Goal: Task Accomplishment & Management: Use online tool/utility

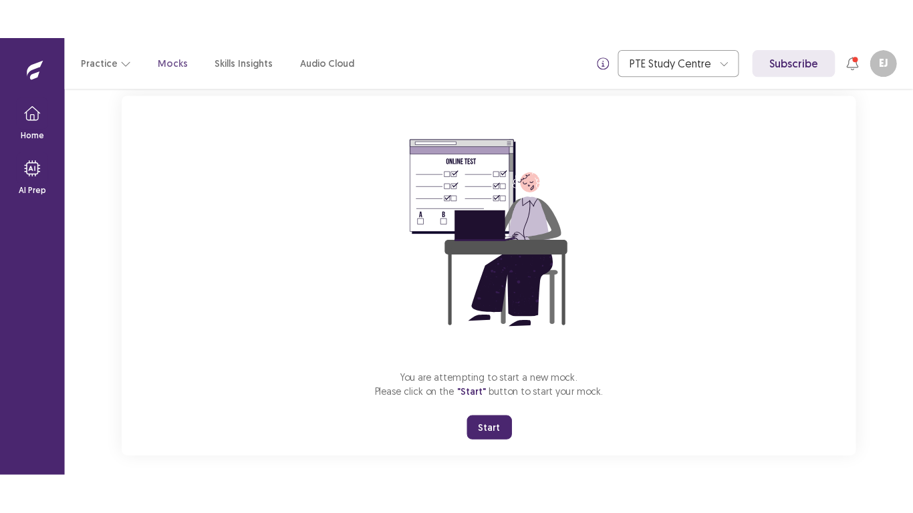
scroll to position [94, 0]
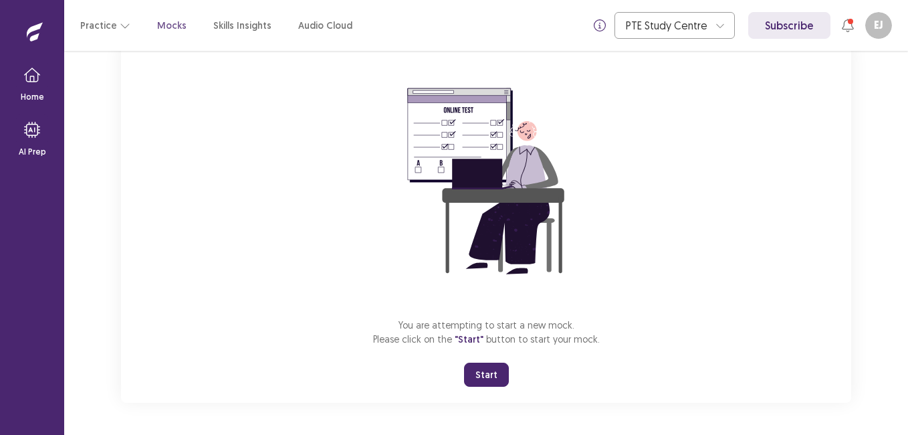
click at [479, 375] on button "Start" at bounding box center [486, 374] width 45 height 24
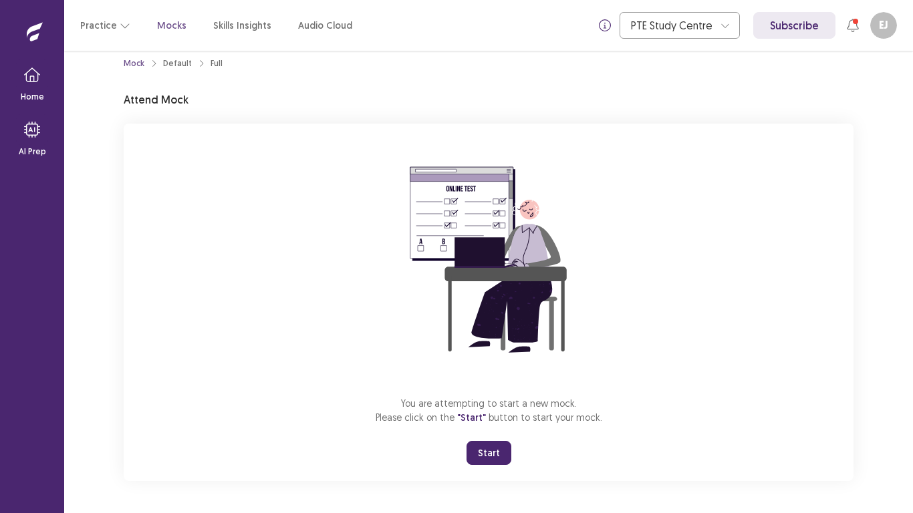
scroll to position [15, 0]
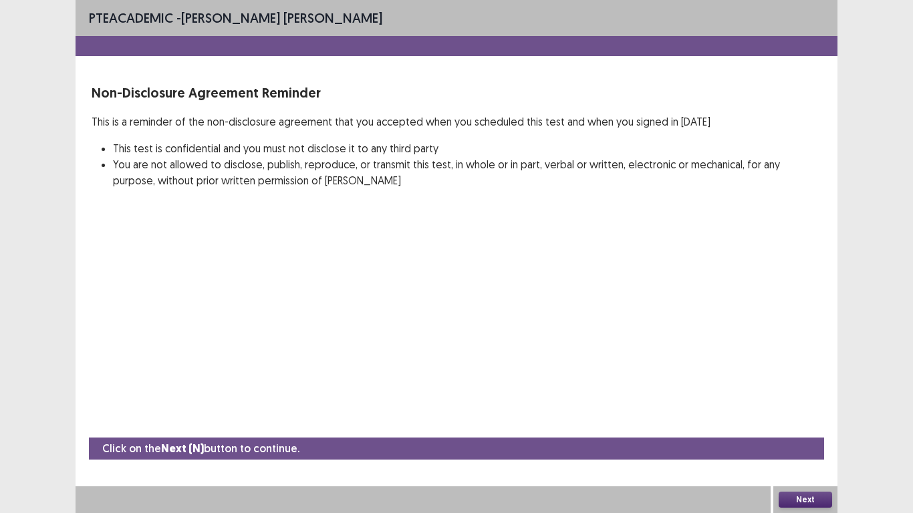
click at [812, 434] on button "Next" at bounding box center [805, 500] width 53 height 16
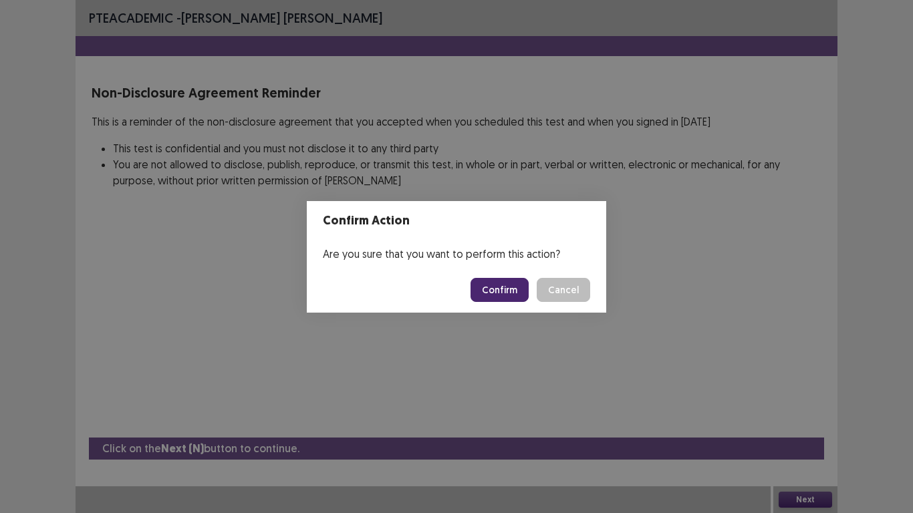
click at [498, 296] on button "Confirm" at bounding box center [500, 290] width 58 height 24
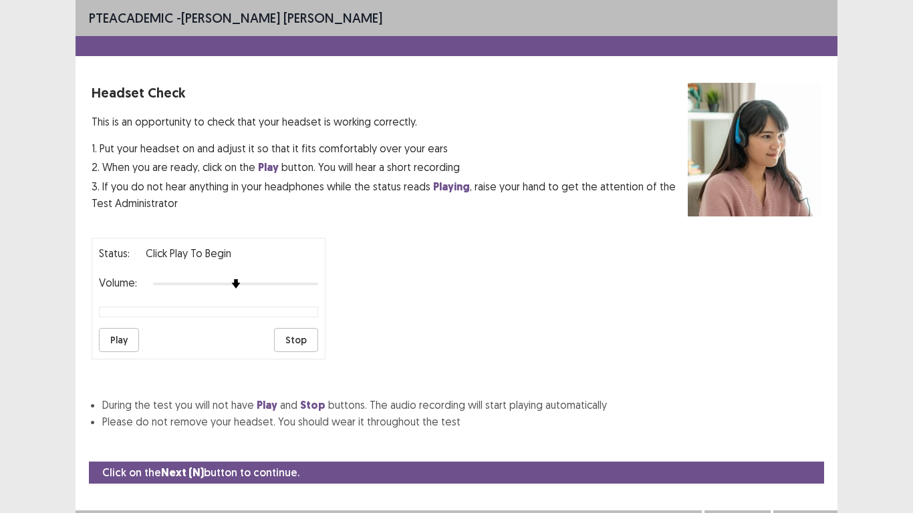
scroll to position [24, 0]
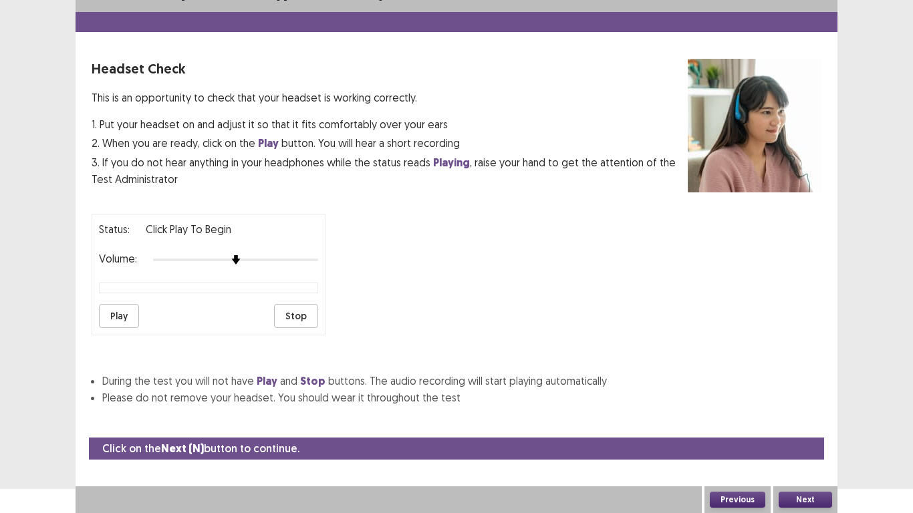
click at [117, 320] on button "Play" at bounding box center [119, 316] width 40 height 24
click at [123, 315] on button "Play" at bounding box center [119, 316] width 40 height 24
click at [805, 434] on button "Next" at bounding box center [805, 500] width 53 height 16
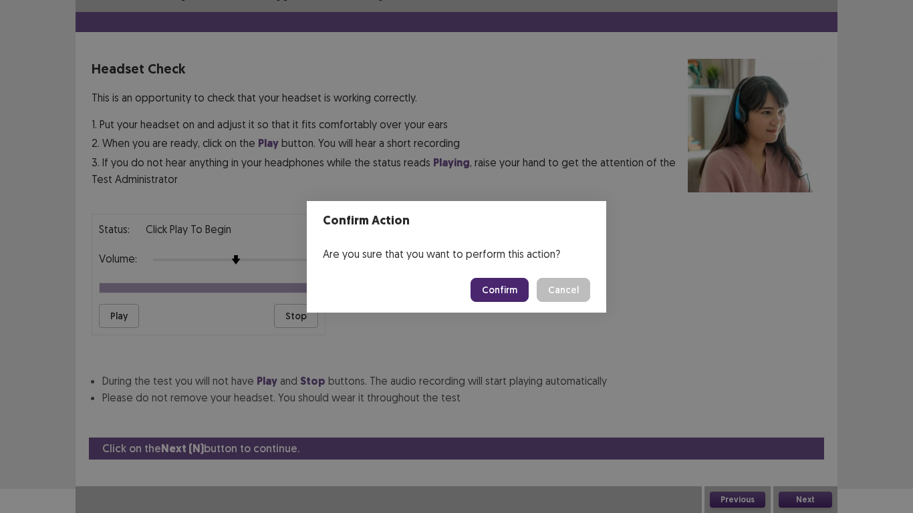
click at [507, 288] on button "Confirm" at bounding box center [500, 290] width 58 height 24
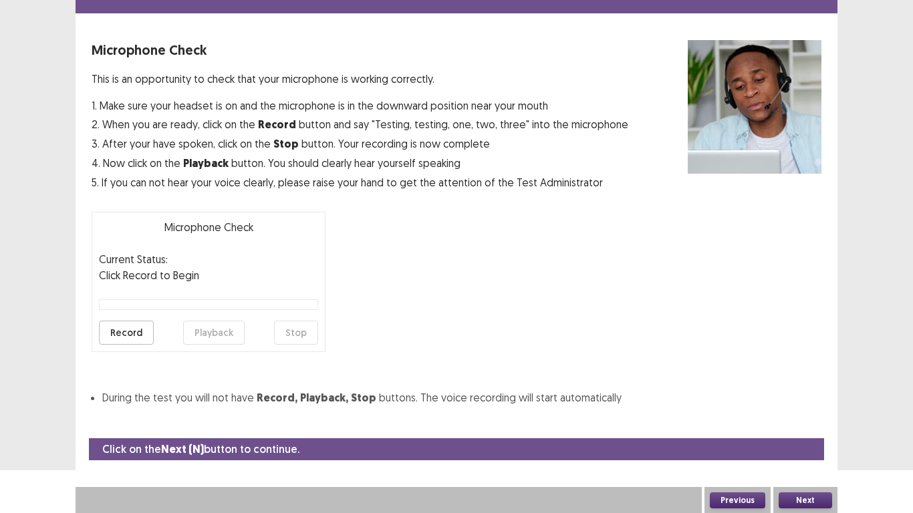
scroll to position [43, 0]
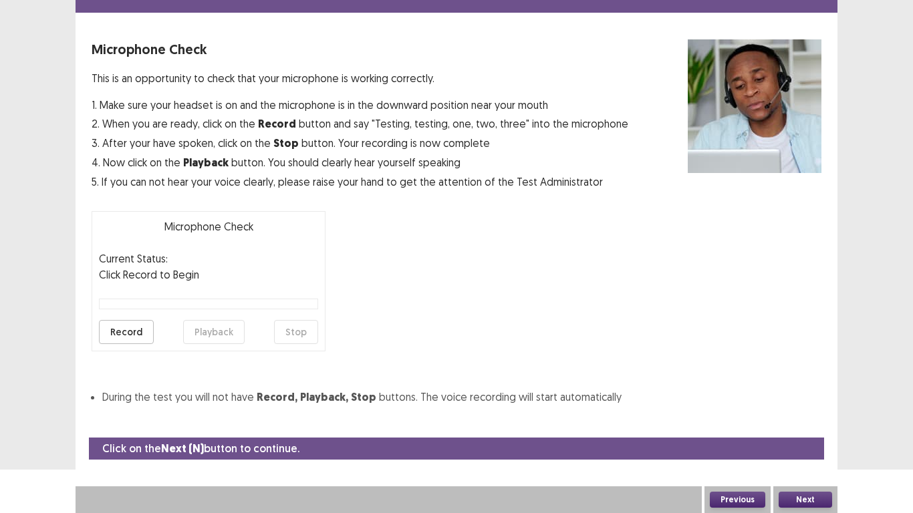
click at [120, 336] on button "Record" at bounding box center [126, 332] width 55 height 24
click at [290, 324] on button "Stop" at bounding box center [296, 332] width 44 height 24
click at [199, 335] on button "Playback" at bounding box center [214, 332] width 62 height 24
click at [792, 434] on button "Next" at bounding box center [805, 500] width 53 height 16
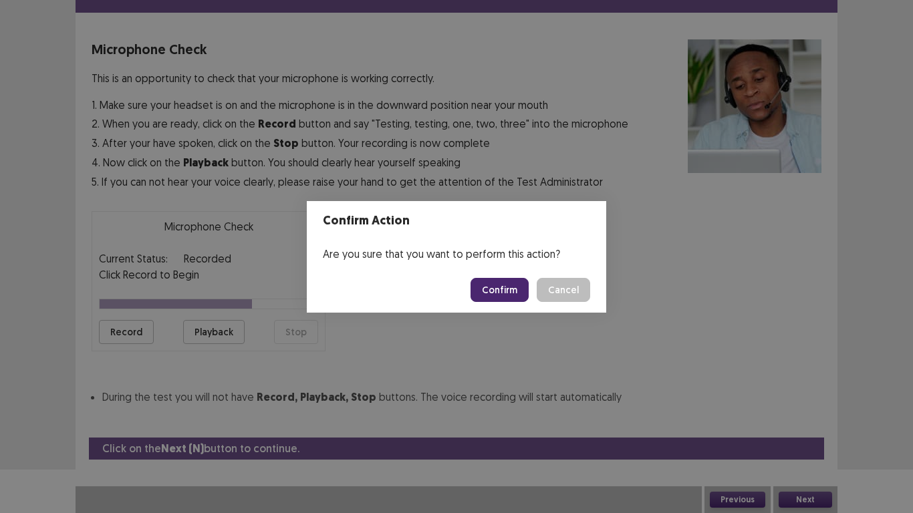
click at [483, 289] on button "Confirm" at bounding box center [500, 290] width 58 height 24
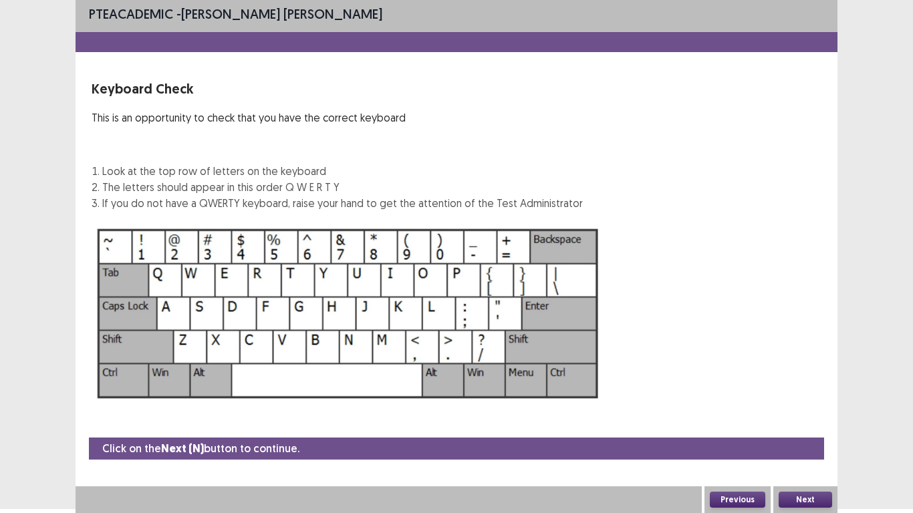
scroll to position [4, 0]
click at [811, 434] on button "Next" at bounding box center [805, 500] width 53 height 16
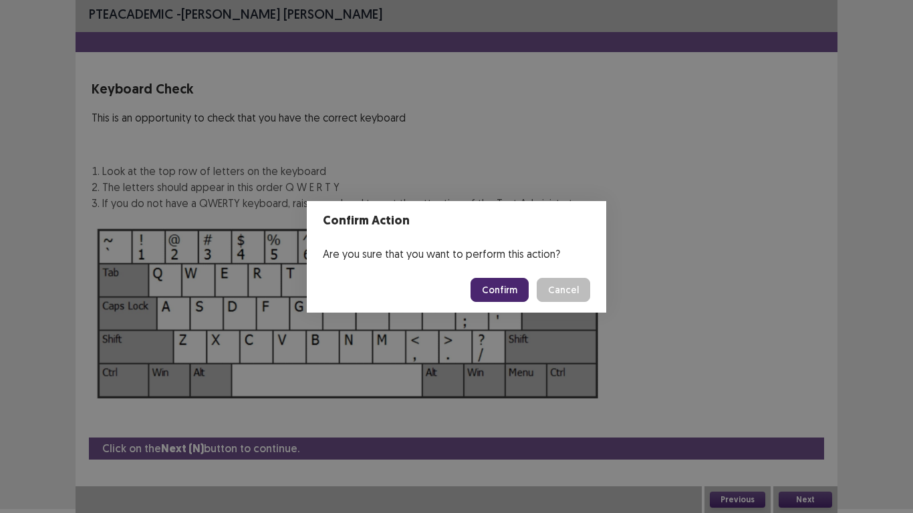
click at [513, 292] on button "Confirm" at bounding box center [500, 290] width 58 height 24
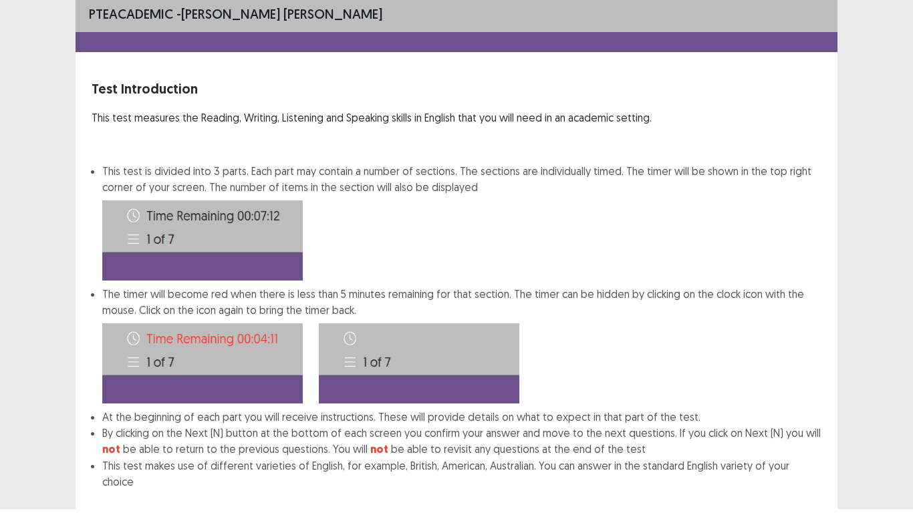
scroll to position [72, 0]
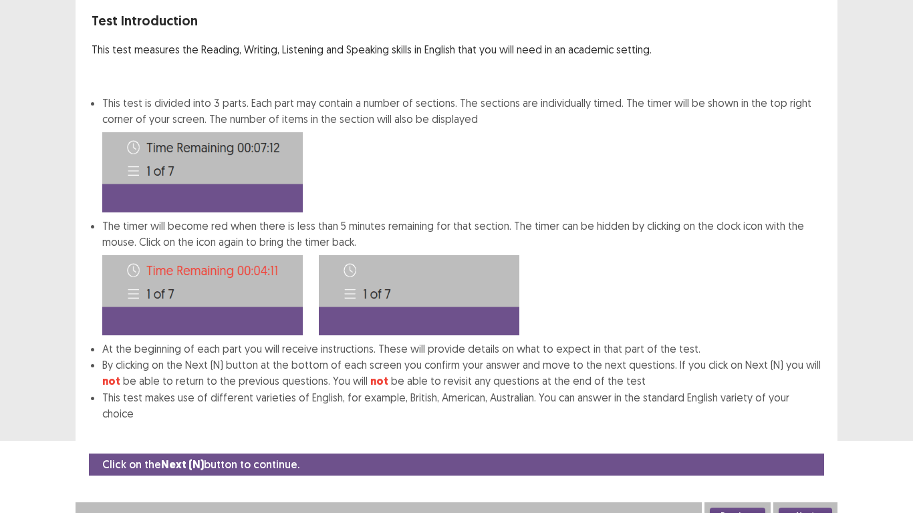
click at [814, 434] on button "Next" at bounding box center [805, 516] width 53 height 16
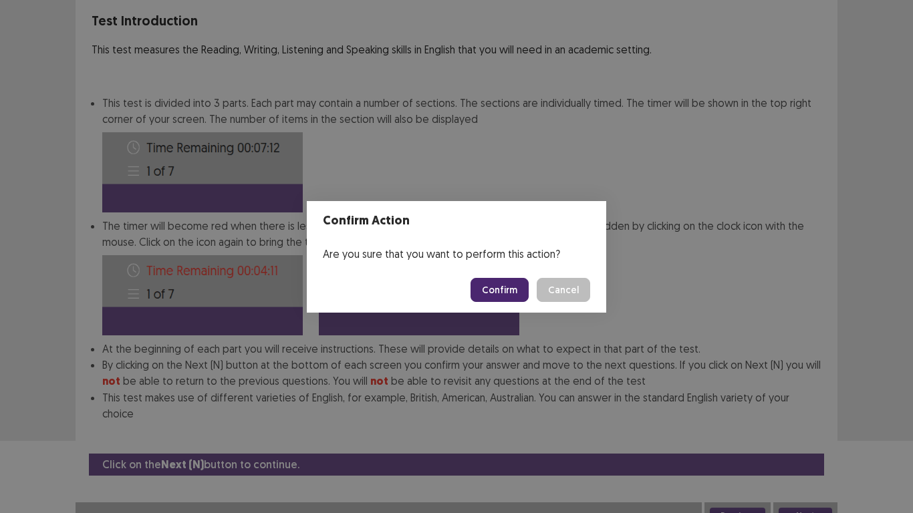
click at [499, 296] on button "Confirm" at bounding box center [500, 290] width 58 height 24
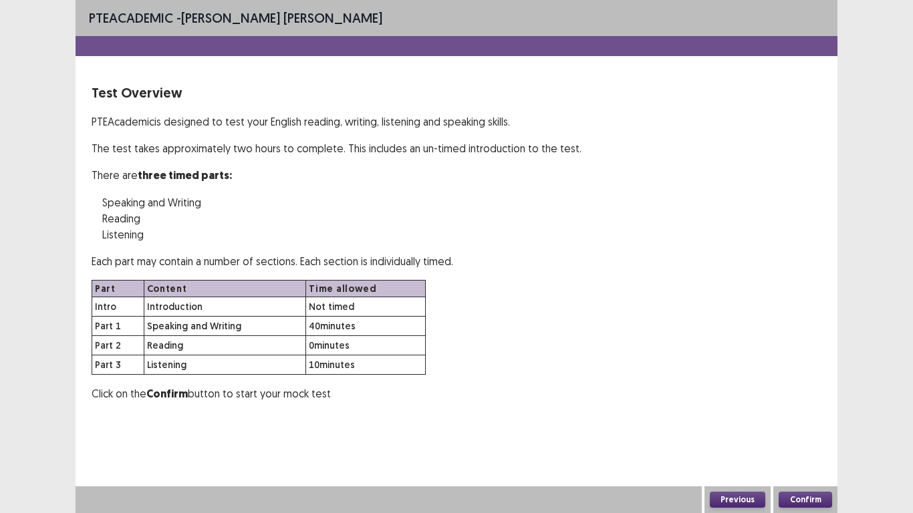
scroll to position [0, 0]
click at [800, 434] on button "Confirm" at bounding box center [805, 500] width 53 height 16
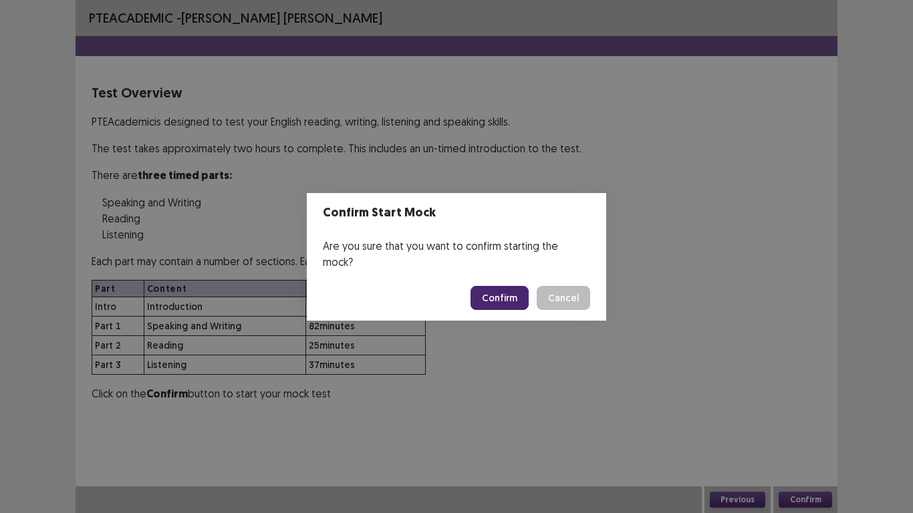
click at [518, 292] on button "Confirm" at bounding box center [500, 298] width 58 height 24
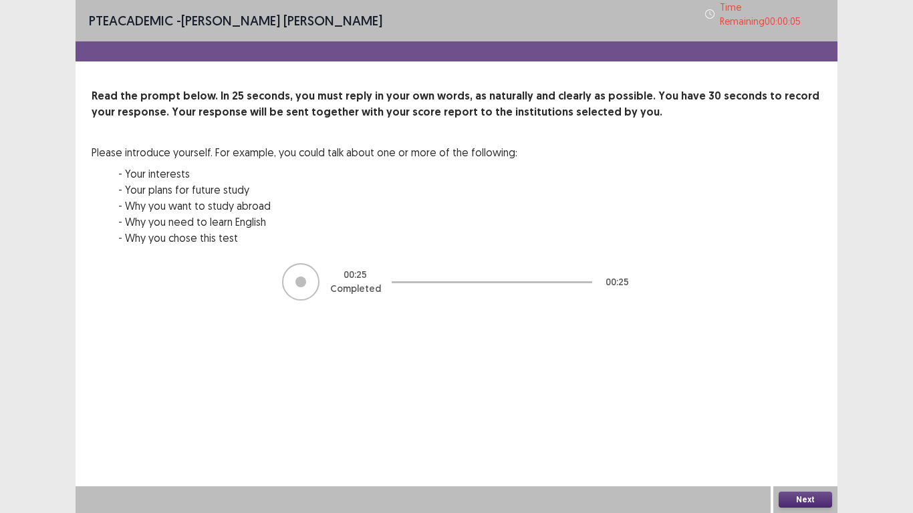
click at [828, 434] on button "Next" at bounding box center [805, 500] width 53 height 16
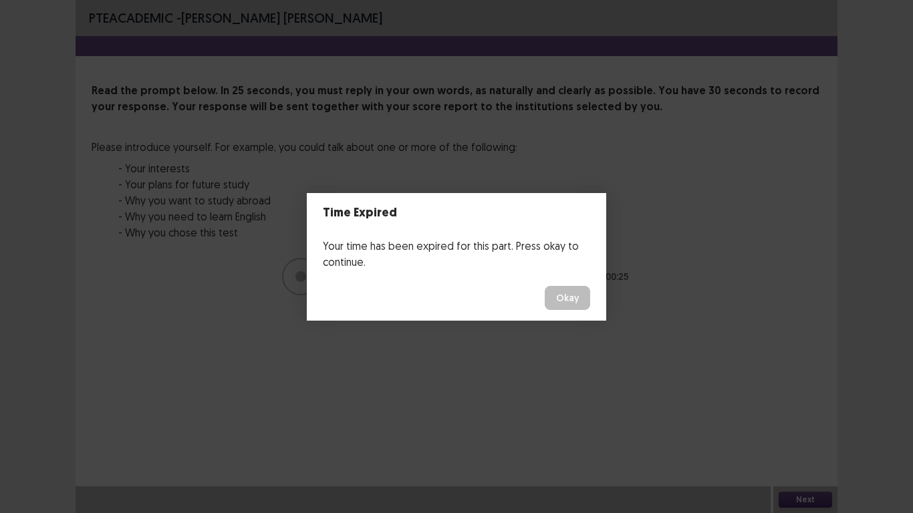
click at [578, 293] on button "Okay" at bounding box center [567, 298] width 45 height 24
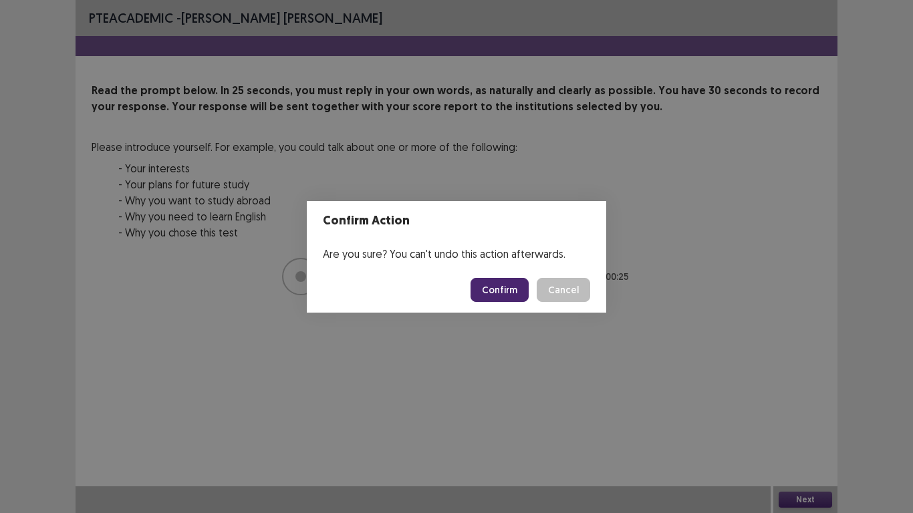
click at [487, 289] on button "Confirm" at bounding box center [500, 290] width 58 height 24
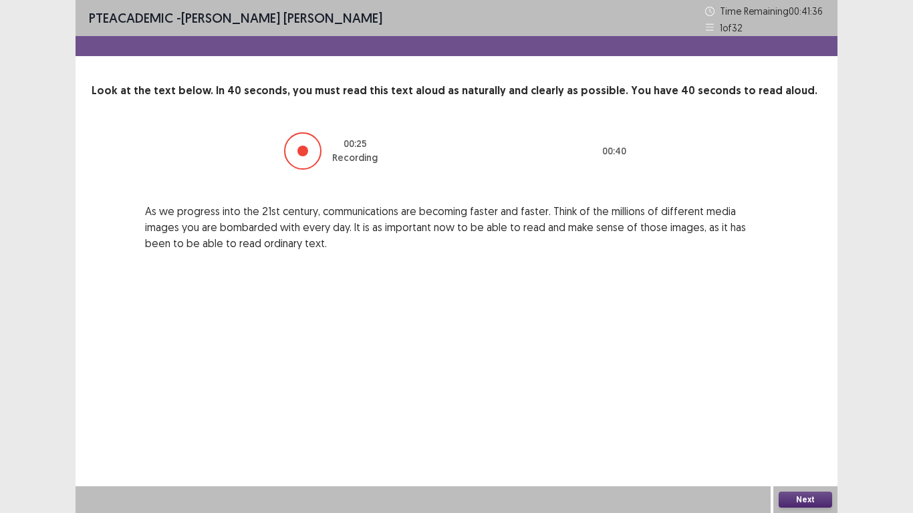
click at [804, 434] on button "Next" at bounding box center [805, 500] width 53 height 16
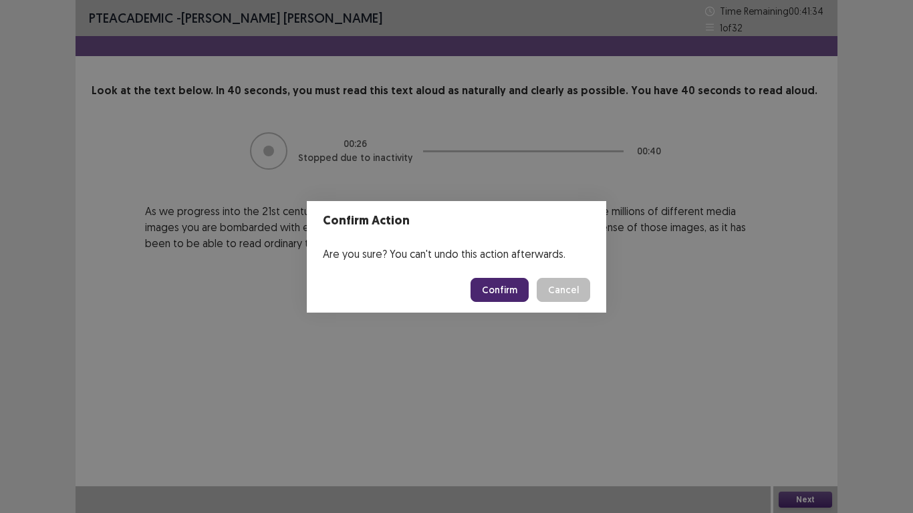
click at [495, 291] on button "Confirm" at bounding box center [500, 290] width 58 height 24
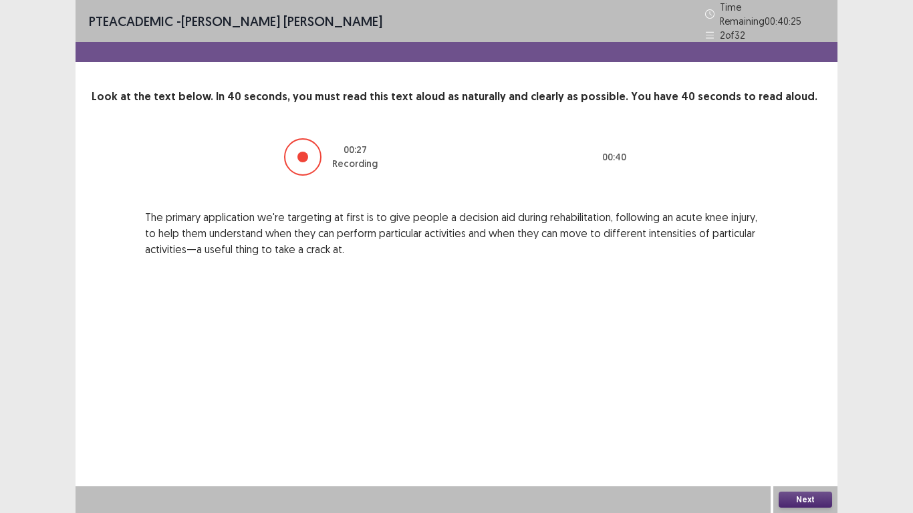
click at [800, 434] on button "Next" at bounding box center [805, 500] width 53 height 16
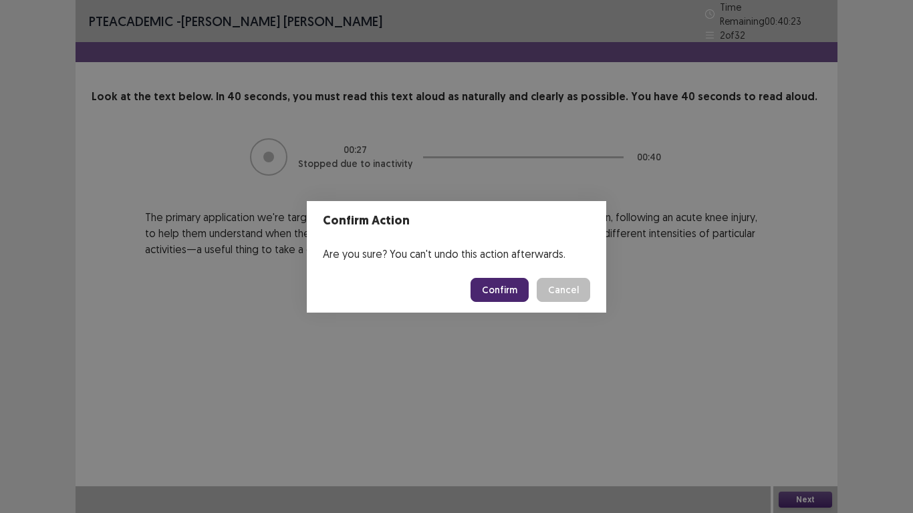
click at [513, 293] on button "Confirm" at bounding box center [500, 290] width 58 height 24
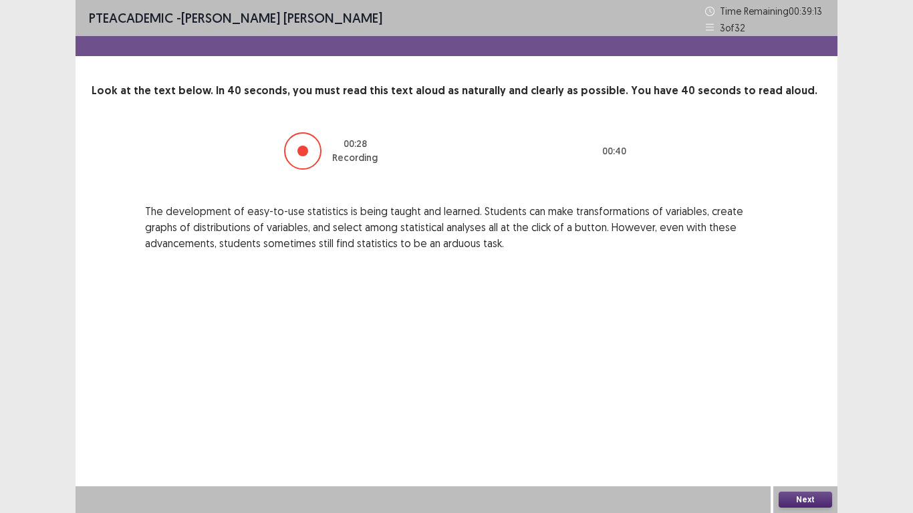
click at [812, 434] on button "Next" at bounding box center [805, 500] width 53 height 16
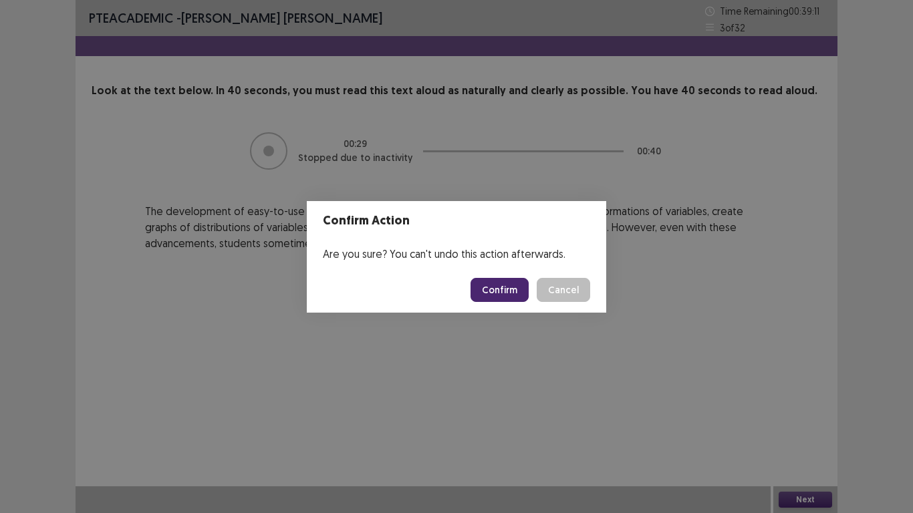
click at [513, 291] on button "Confirm" at bounding box center [500, 290] width 58 height 24
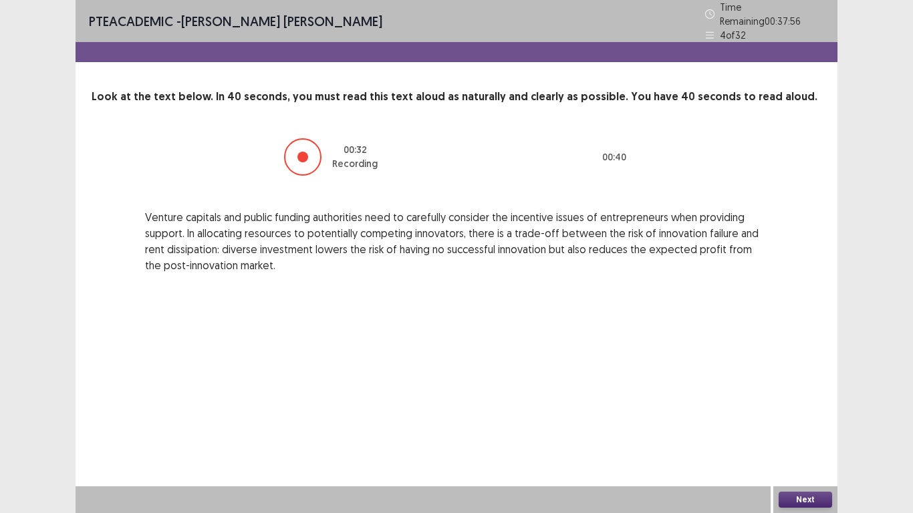
click at [797, 434] on button "Next" at bounding box center [805, 500] width 53 height 16
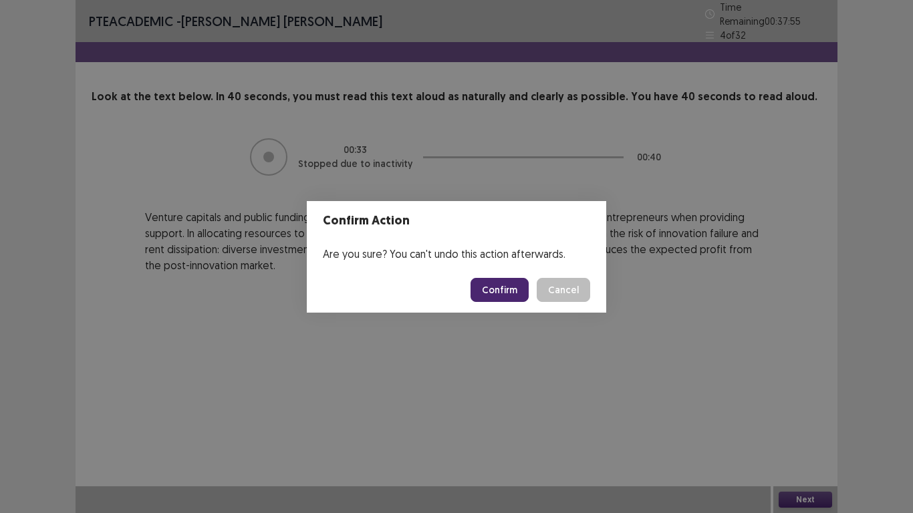
click at [517, 298] on button "Confirm" at bounding box center [500, 290] width 58 height 24
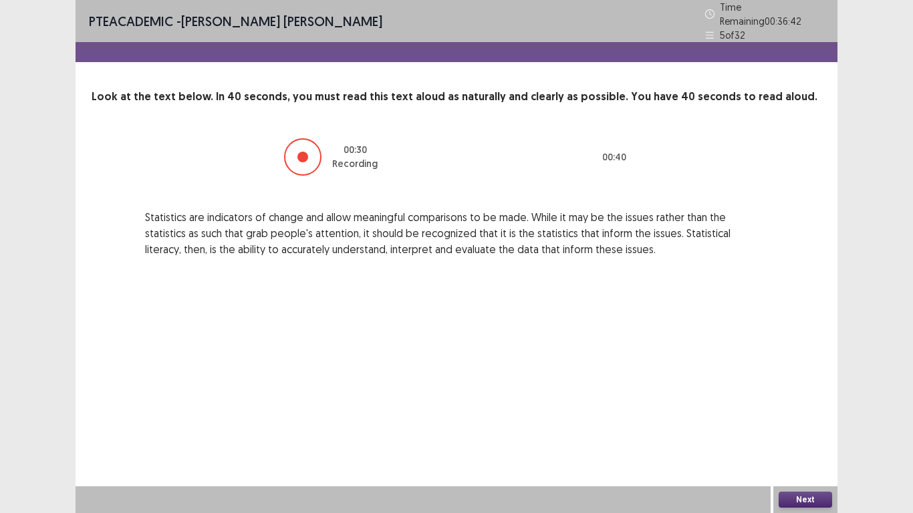
click at [815, 434] on button "Next" at bounding box center [805, 500] width 53 height 16
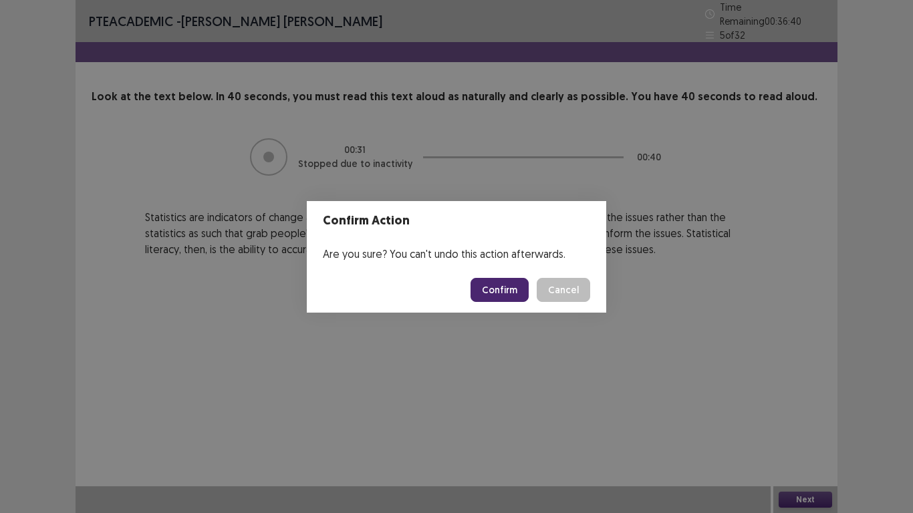
click at [498, 283] on button "Confirm" at bounding box center [500, 290] width 58 height 24
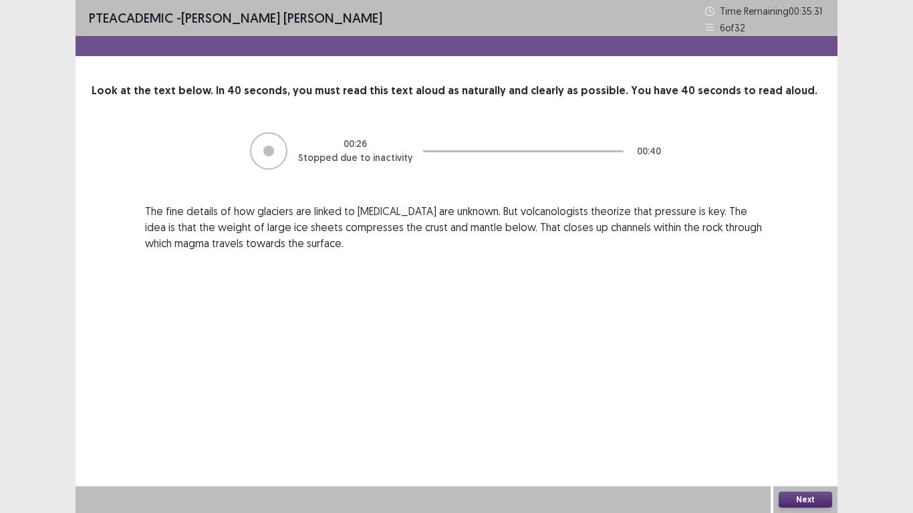
click at [811, 434] on button "Next" at bounding box center [805, 500] width 53 height 16
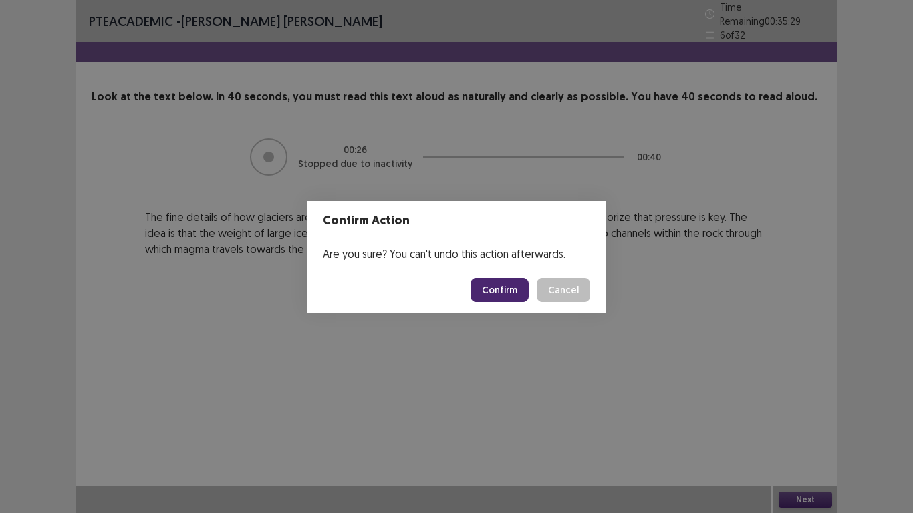
click at [502, 286] on button "Confirm" at bounding box center [500, 290] width 58 height 24
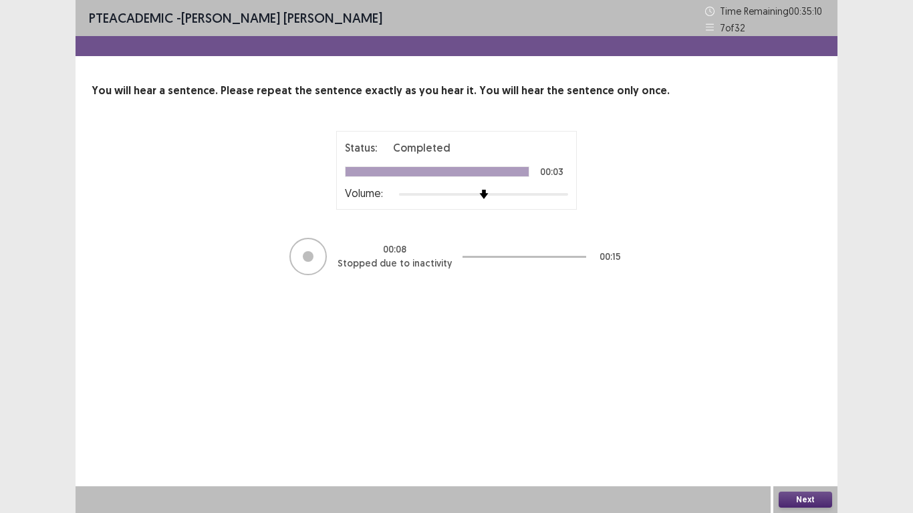
click at [806, 434] on button "Next" at bounding box center [805, 500] width 53 height 16
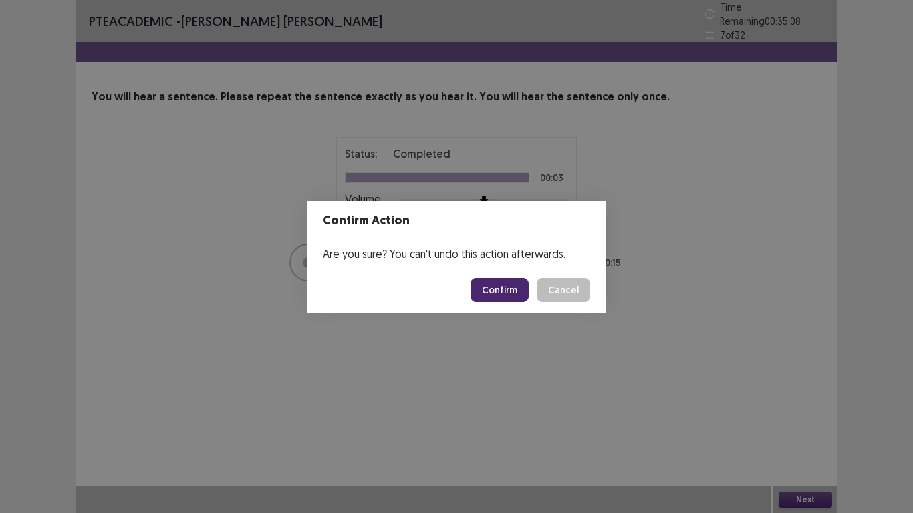
click at [503, 285] on button "Confirm" at bounding box center [500, 290] width 58 height 24
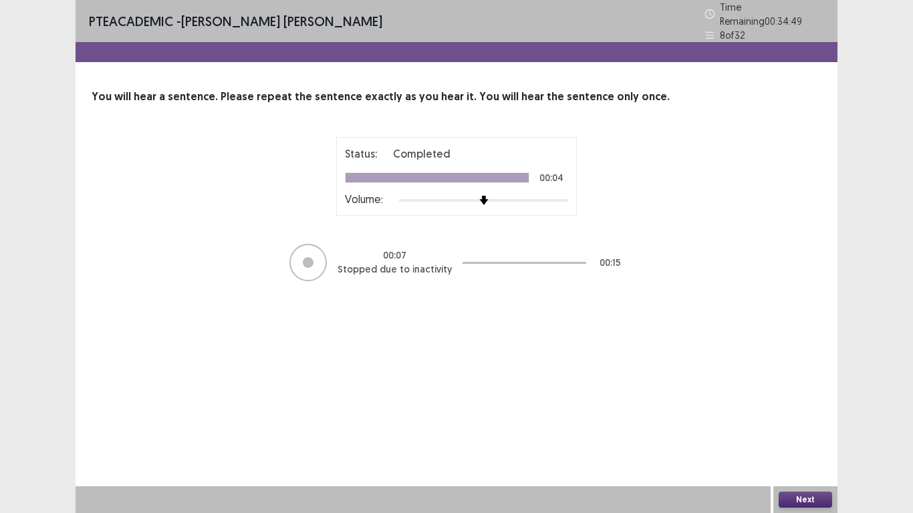
click at [808, 434] on button "Next" at bounding box center [805, 500] width 53 height 16
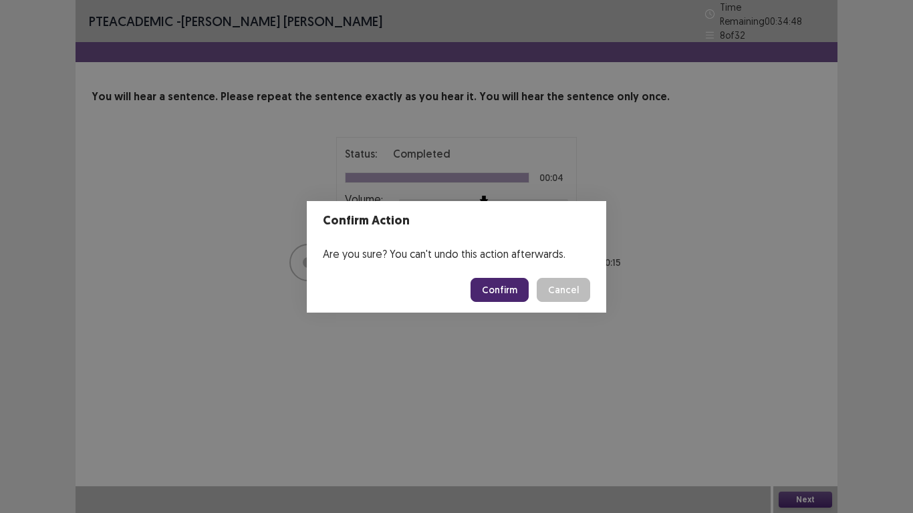
click at [505, 291] on button "Confirm" at bounding box center [500, 290] width 58 height 24
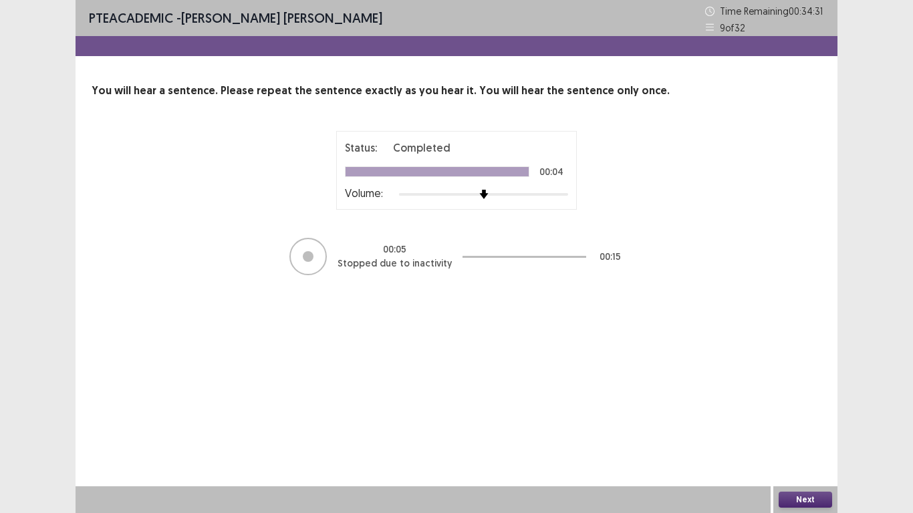
click at [796, 434] on button "Next" at bounding box center [805, 500] width 53 height 16
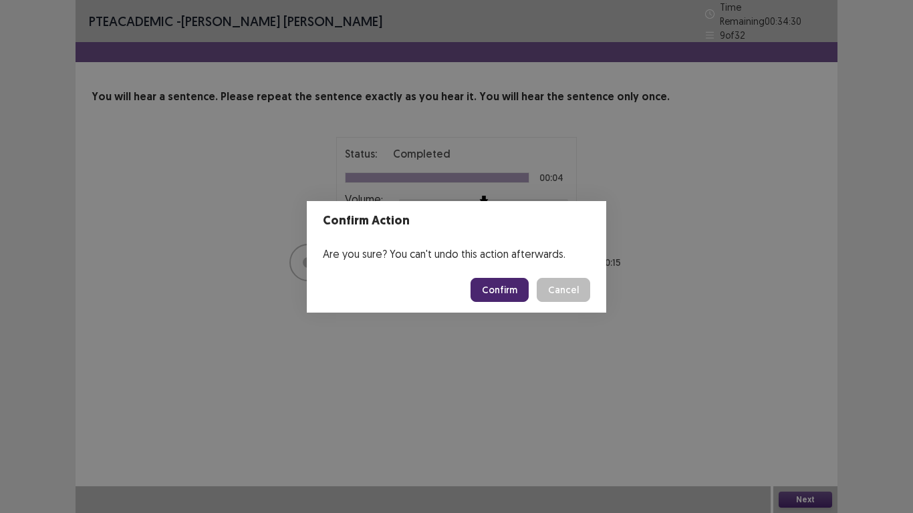
click at [520, 288] on button "Confirm" at bounding box center [500, 290] width 58 height 24
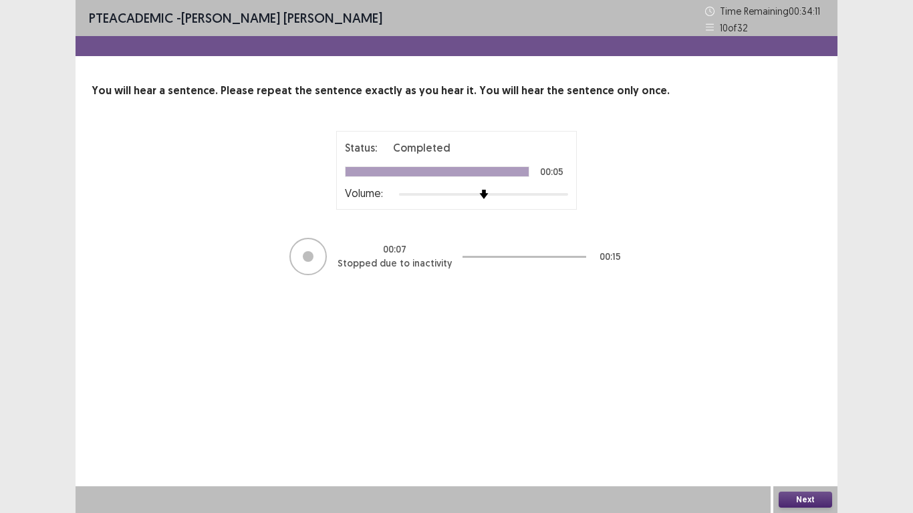
click at [800, 434] on button "Next" at bounding box center [805, 500] width 53 height 16
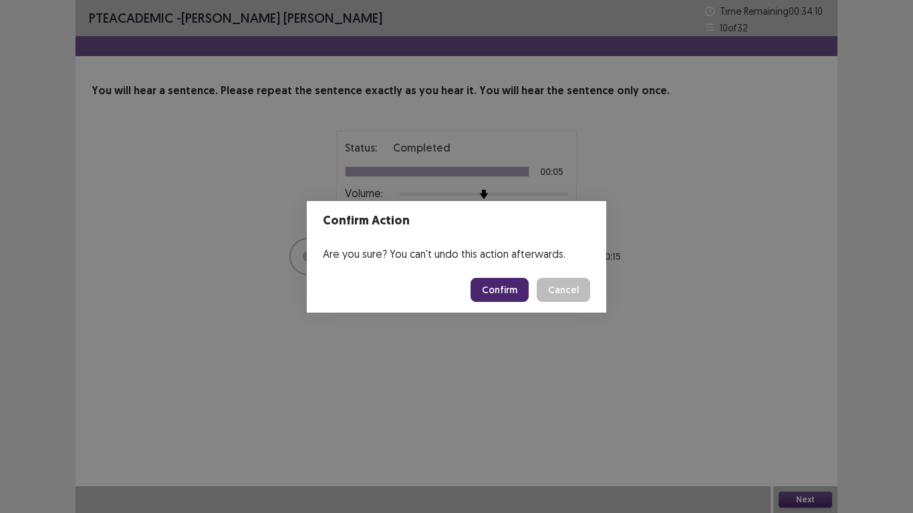
click at [501, 295] on button "Confirm" at bounding box center [500, 290] width 58 height 24
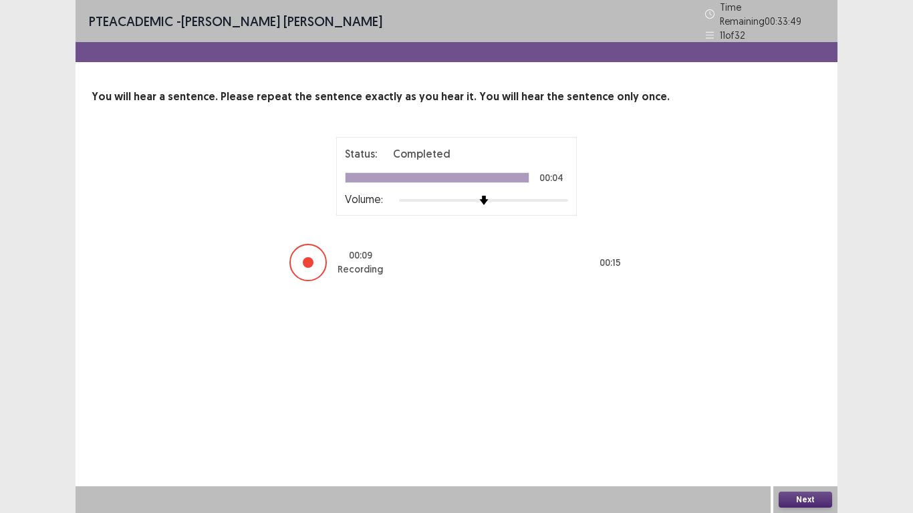
drag, startPoint x: 822, startPoint y: 504, endPoint x: 818, endPoint y: 495, distance: 9.3
click at [818, 434] on button "Next" at bounding box center [805, 500] width 53 height 16
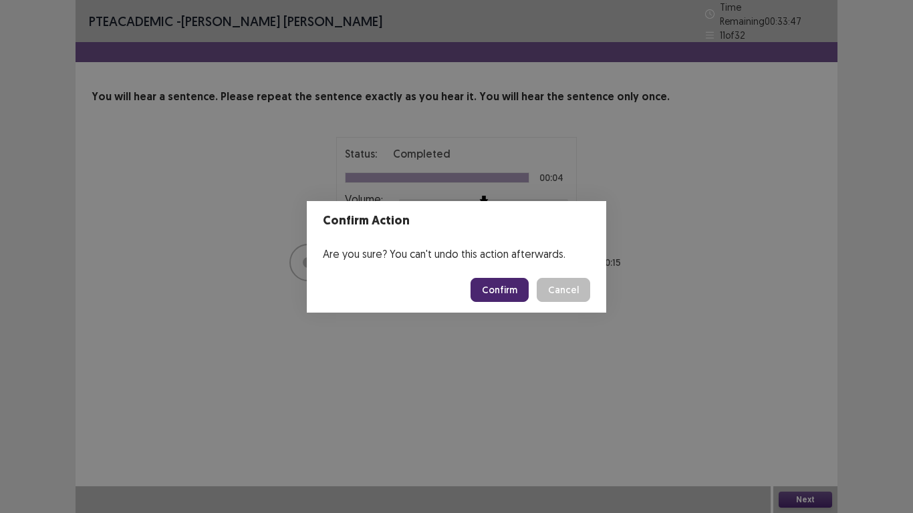
click at [482, 284] on button "Confirm" at bounding box center [500, 290] width 58 height 24
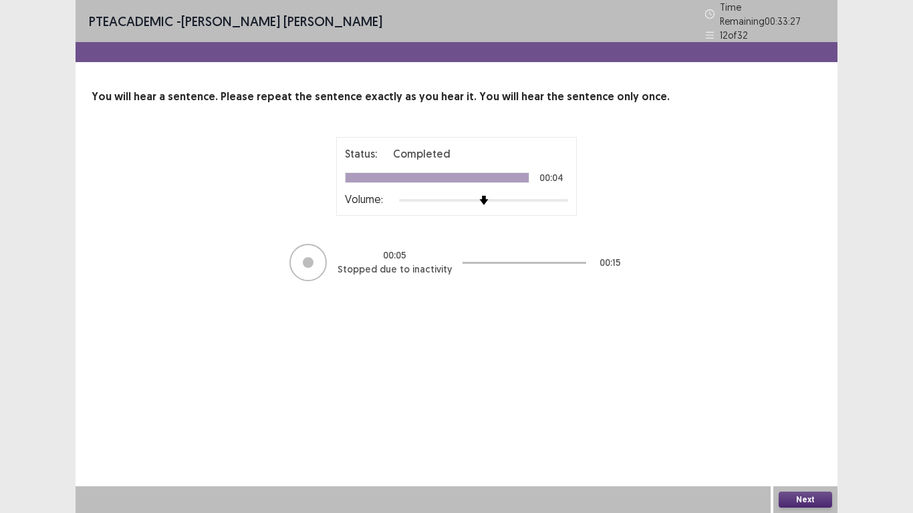
drag, startPoint x: 806, startPoint y: 501, endPoint x: 802, endPoint y: 495, distance: 7.2
click at [802, 434] on button "Next" at bounding box center [805, 500] width 53 height 16
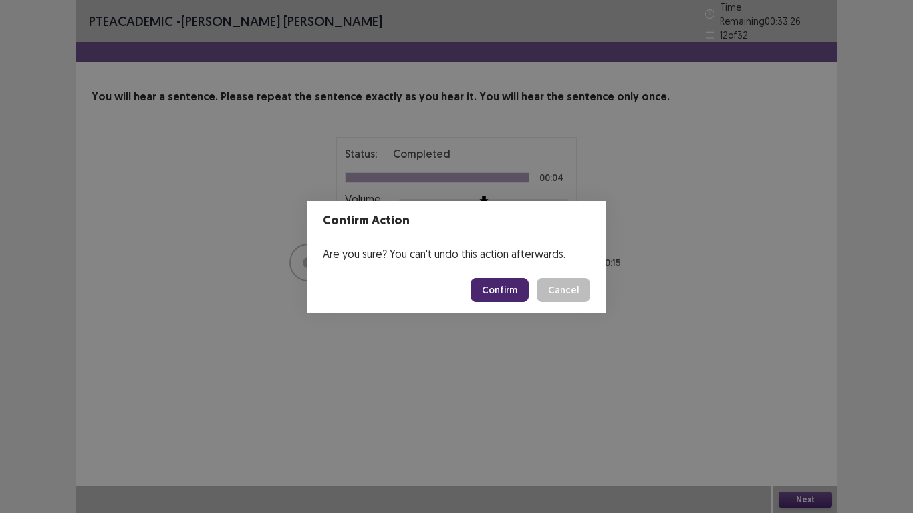
click at [501, 286] on button "Confirm" at bounding box center [500, 290] width 58 height 24
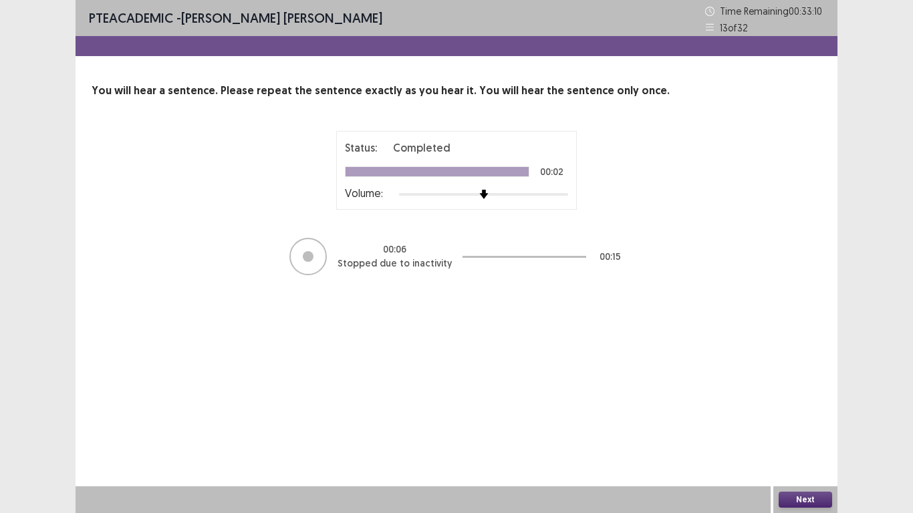
click at [823, 434] on button "Next" at bounding box center [805, 500] width 53 height 16
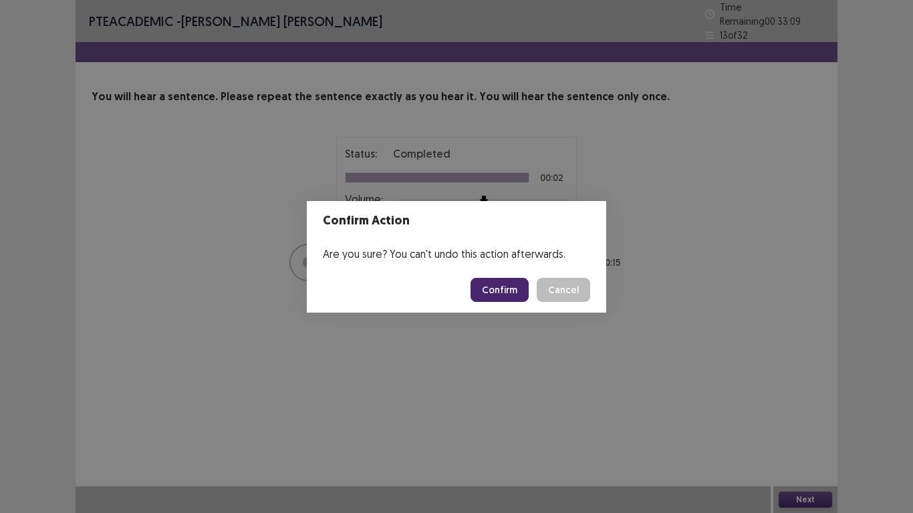
click at [502, 289] on button "Confirm" at bounding box center [500, 290] width 58 height 24
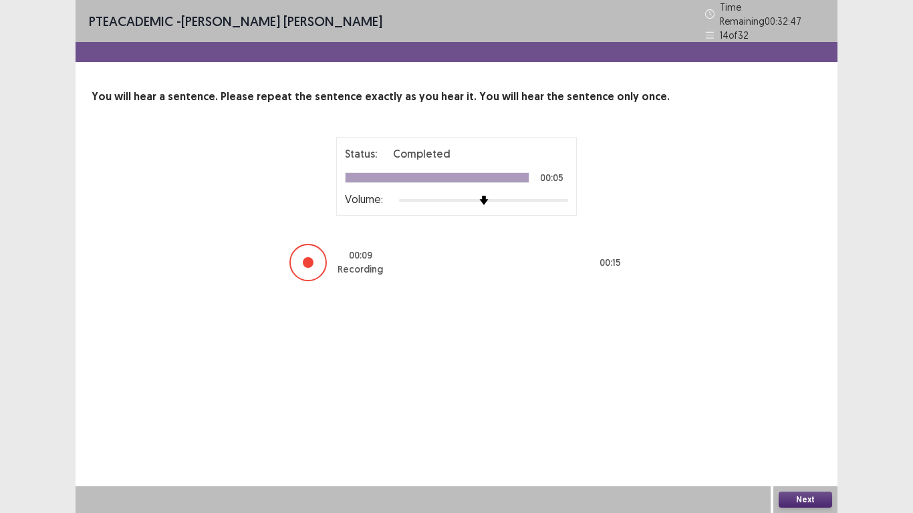
click at [812, 434] on button "Next" at bounding box center [805, 500] width 53 height 16
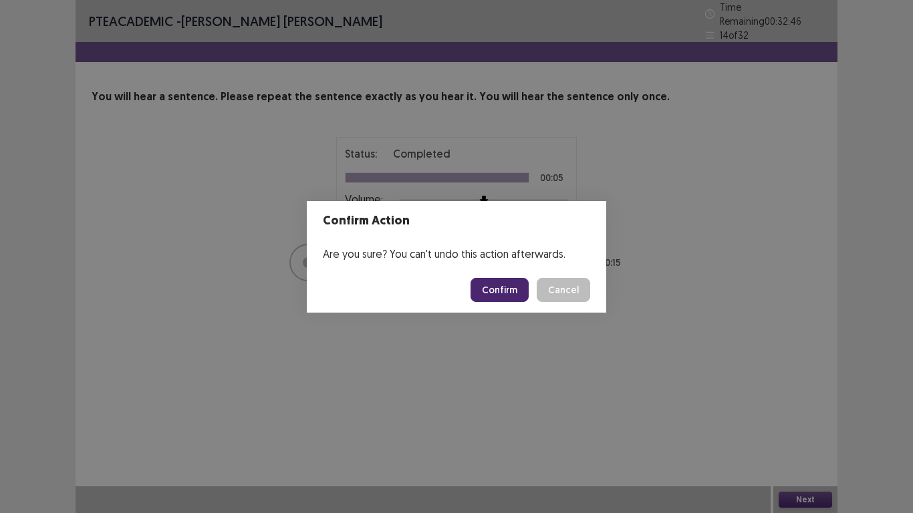
click at [496, 293] on button "Confirm" at bounding box center [500, 290] width 58 height 24
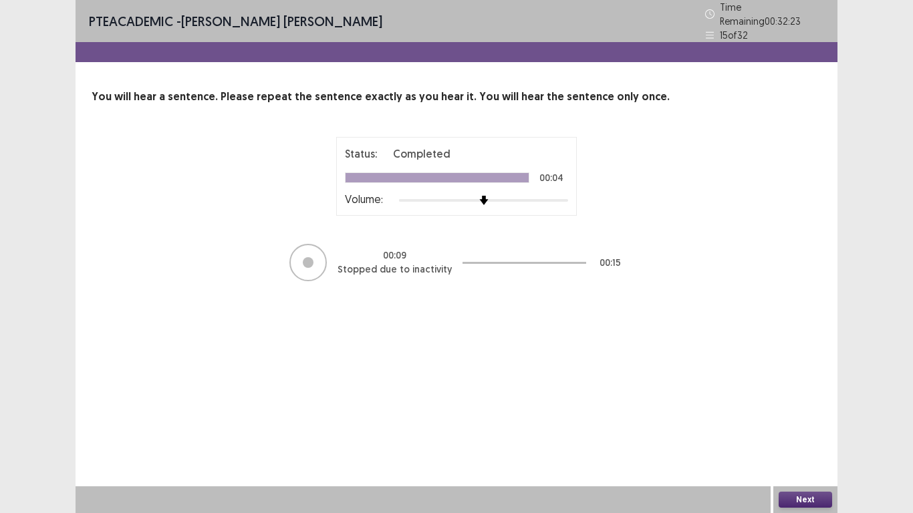
click at [806, 434] on button "Next" at bounding box center [805, 500] width 53 height 16
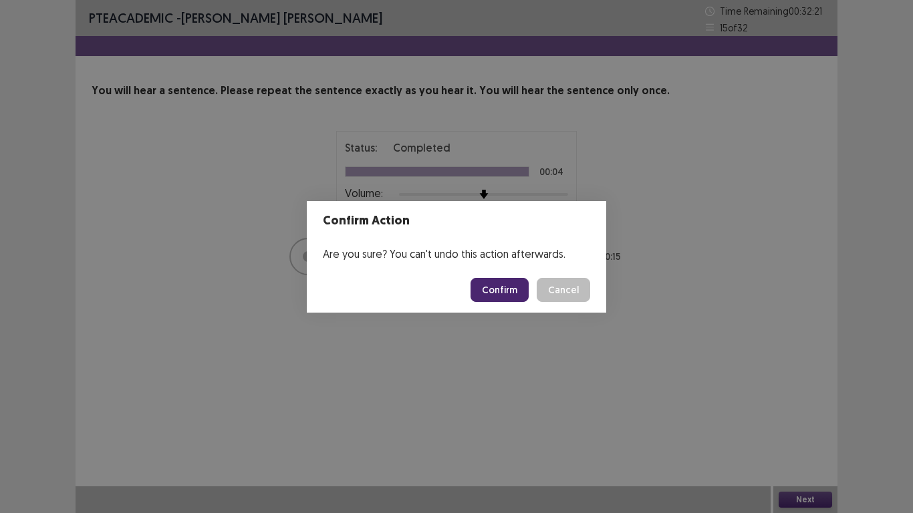
click at [516, 295] on button "Confirm" at bounding box center [500, 290] width 58 height 24
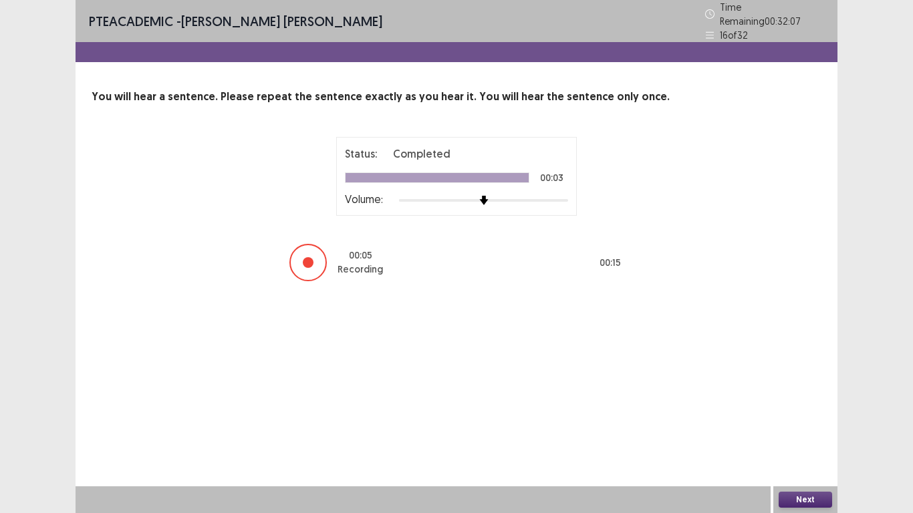
click at [805, 434] on button "Next" at bounding box center [805, 500] width 53 height 16
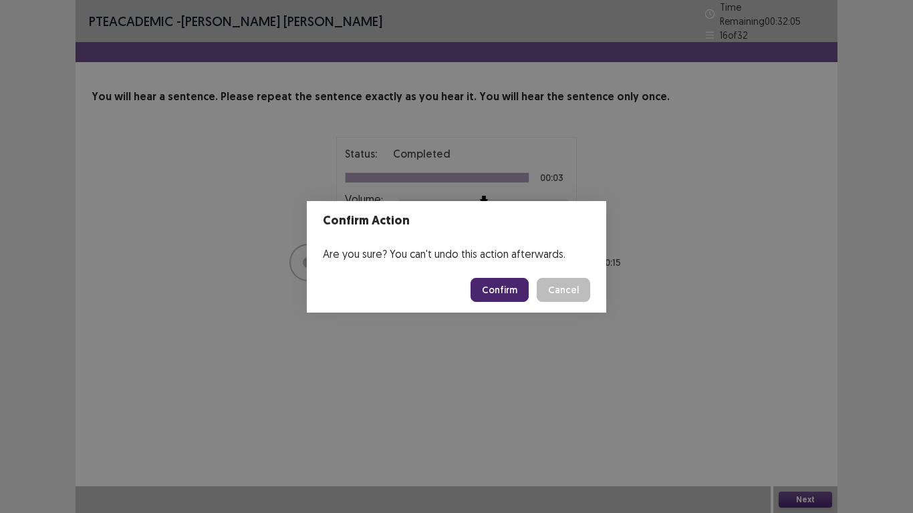
click at [513, 292] on button "Confirm" at bounding box center [500, 290] width 58 height 24
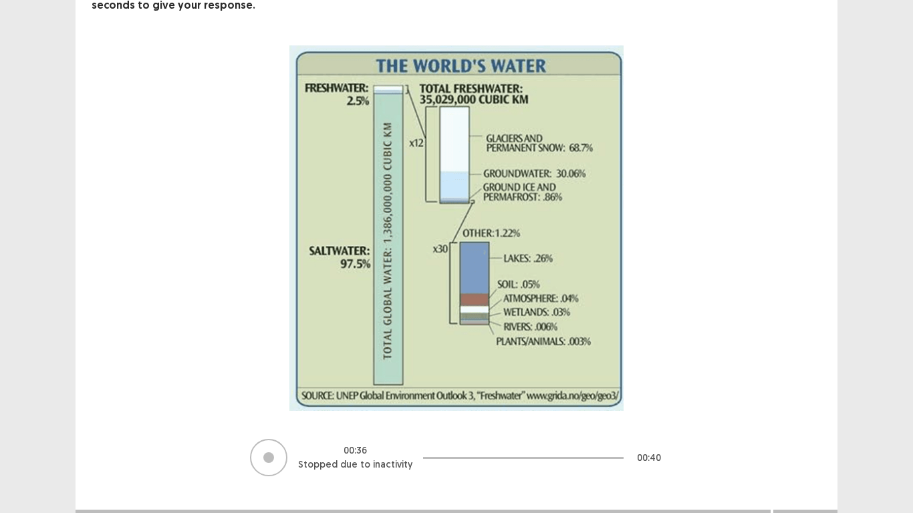
scroll to position [125, 0]
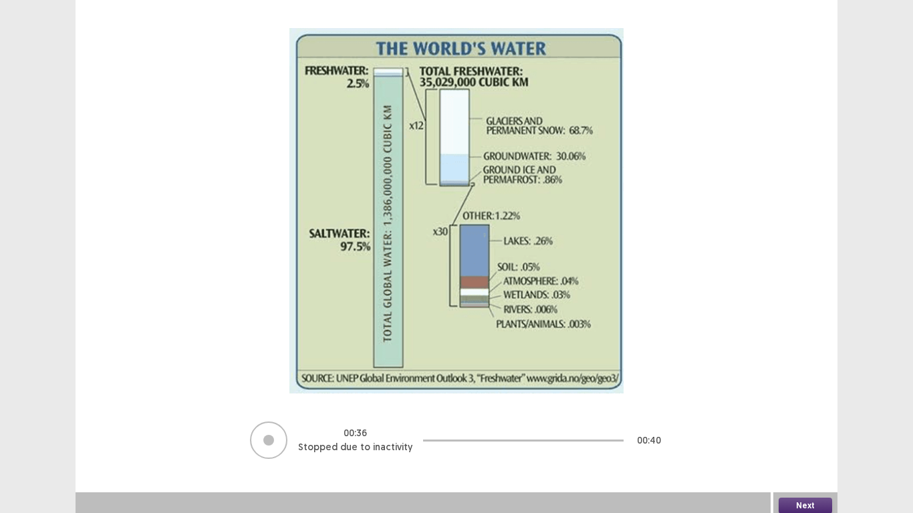
click at [799, 434] on button "Next" at bounding box center [805, 506] width 53 height 16
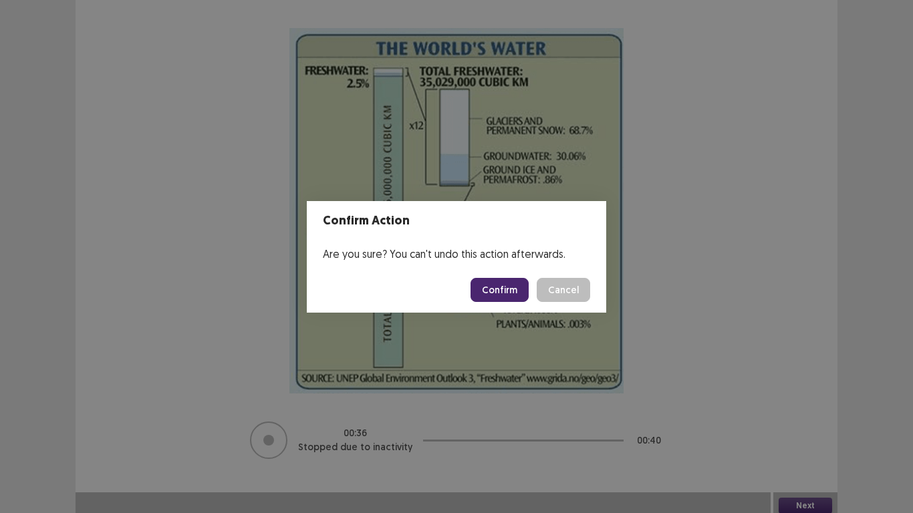
click at [500, 291] on button "Confirm" at bounding box center [500, 290] width 58 height 24
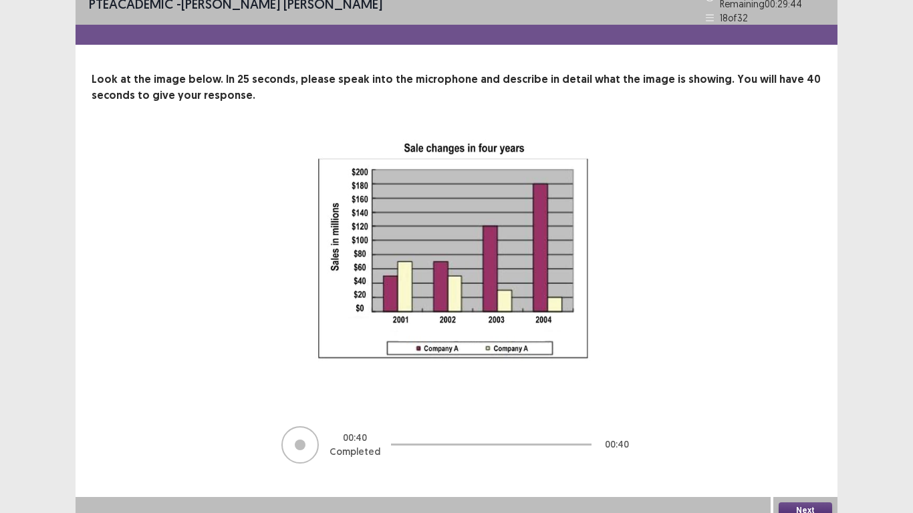
scroll to position [22, 0]
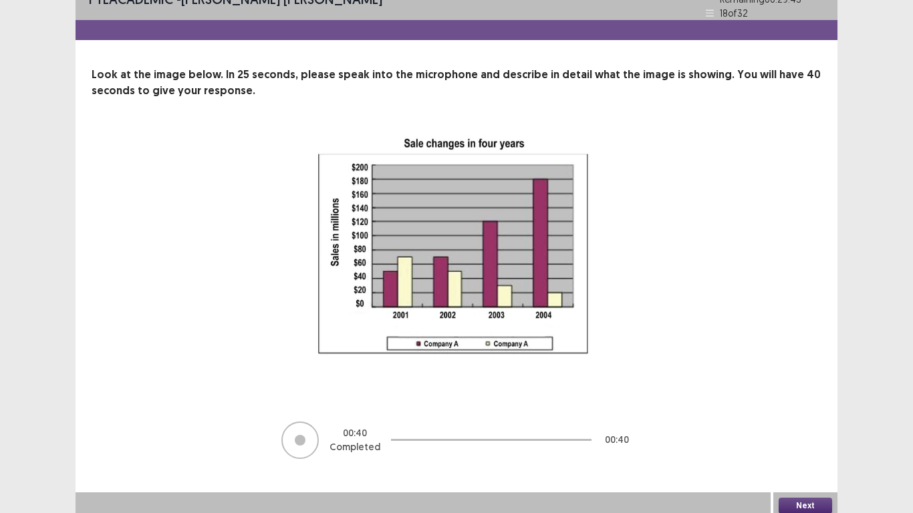
click at [815, 434] on button "Next" at bounding box center [805, 506] width 53 height 16
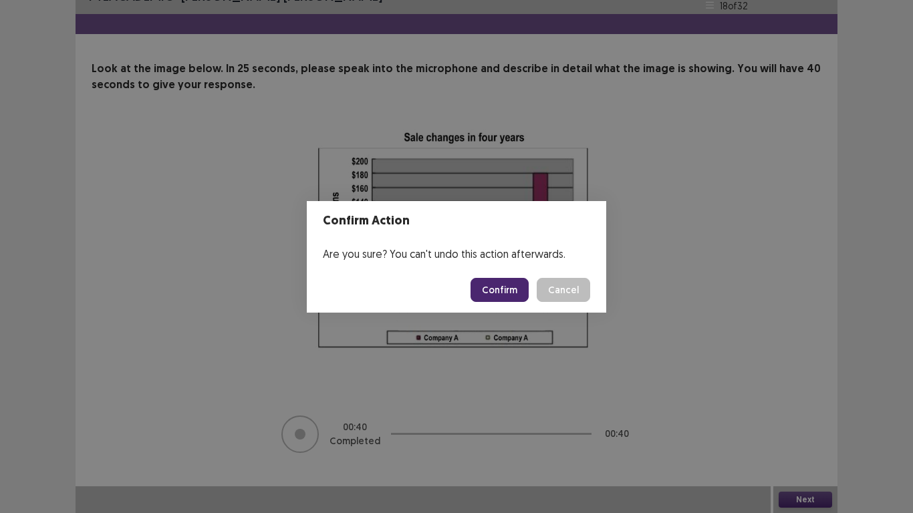
click at [497, 289] on button "Confirm" at bounding box center [500, 290] width 58 height 24
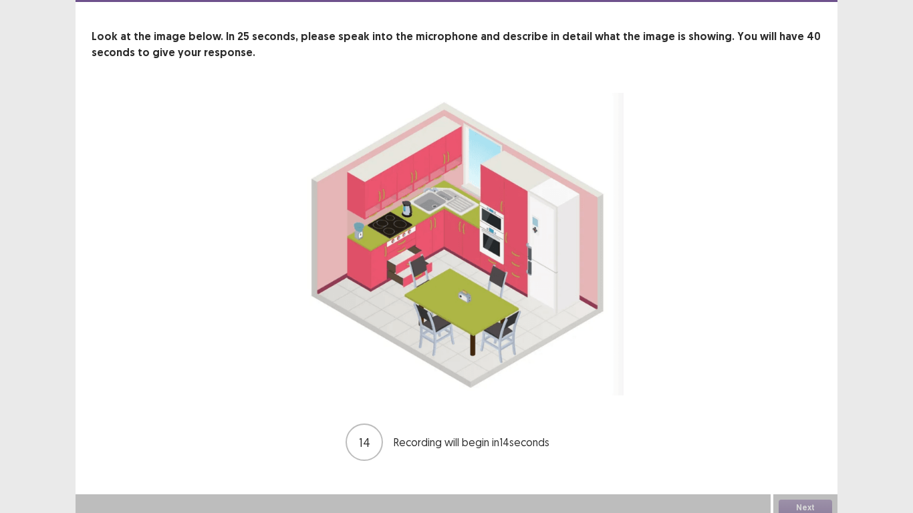
scroll to position [62, 0]
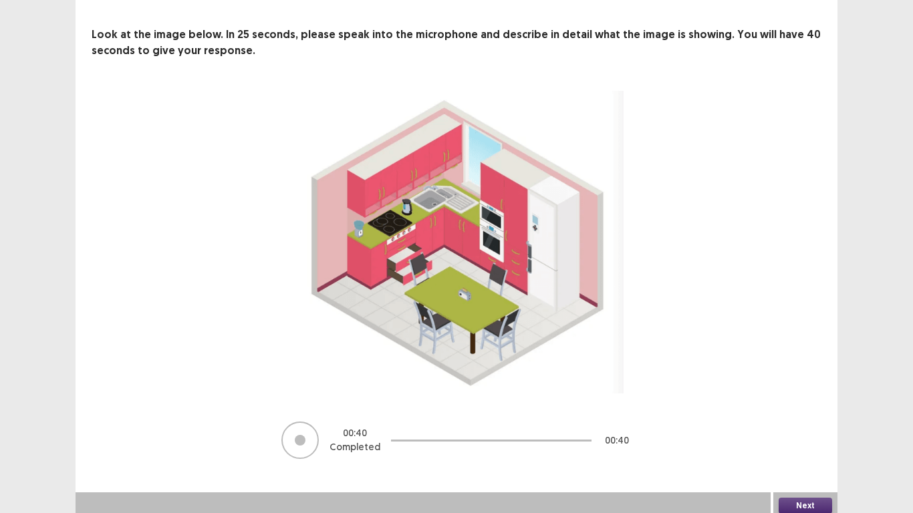
click at [804, 434] on button "Next" at bounding box center [805, 506] width 53 height 16
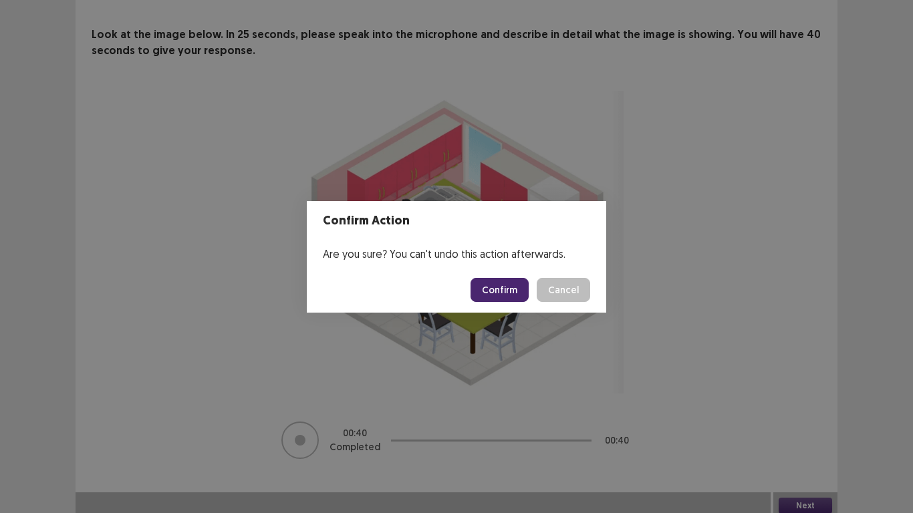
click at [503, 290] on button "Confirm" at bounding box center [500, 290] width 58 height 24
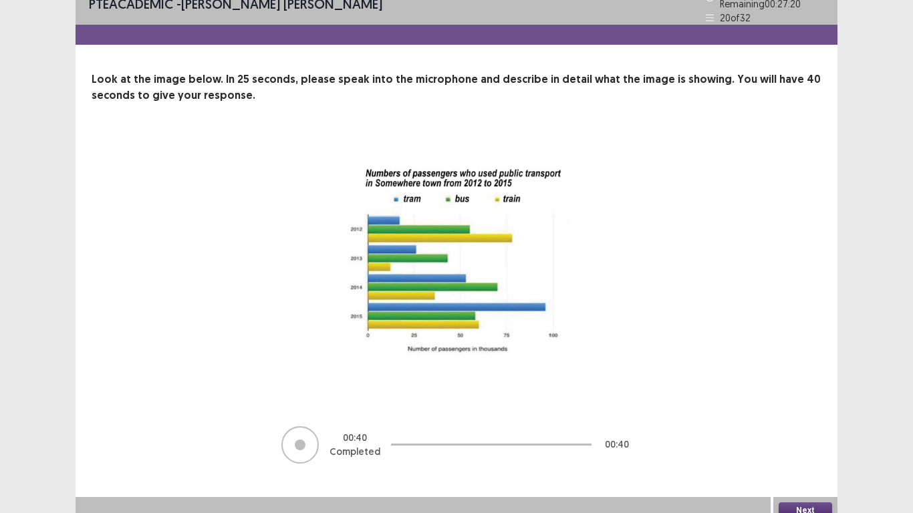
scroll to position [22, 0]
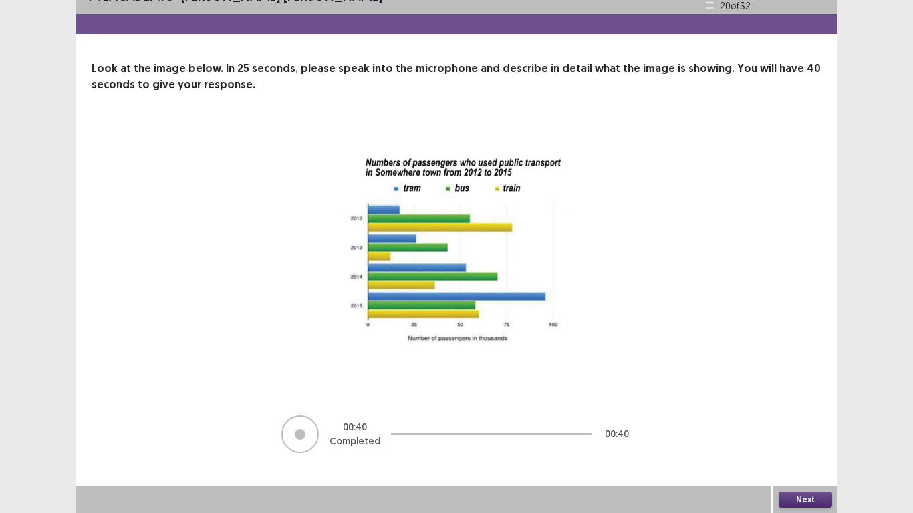
click at [809, 434] on button "Next" at bounding box center [805, 500] width 53 height 16
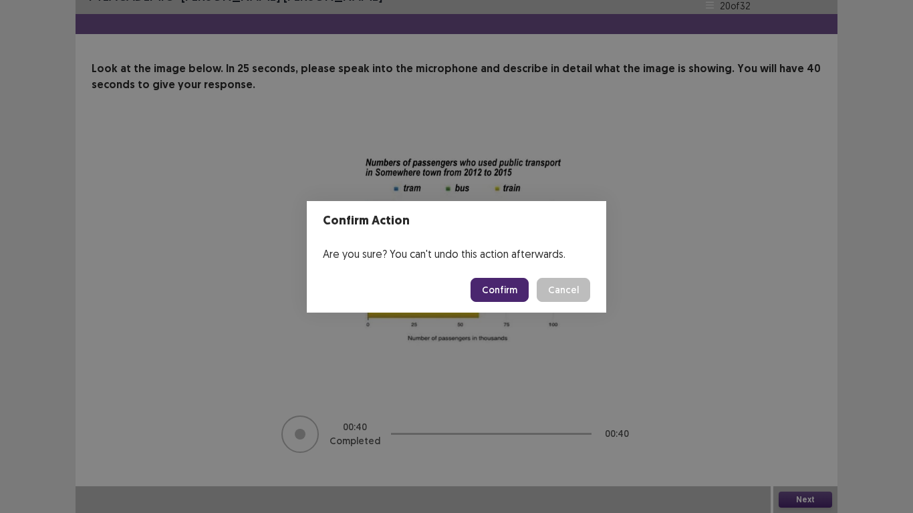
click at [505, 287] on button "Confirm" at bounding box center [500, 290] width 58 height 24
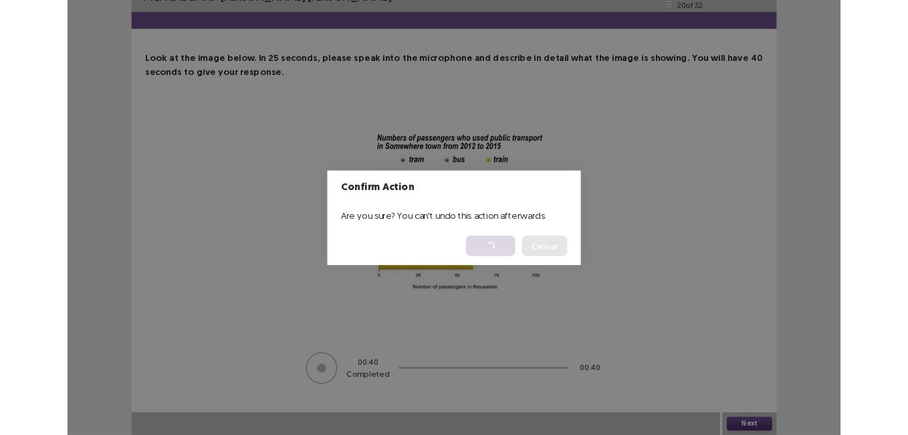
scroll to position [0, 0]
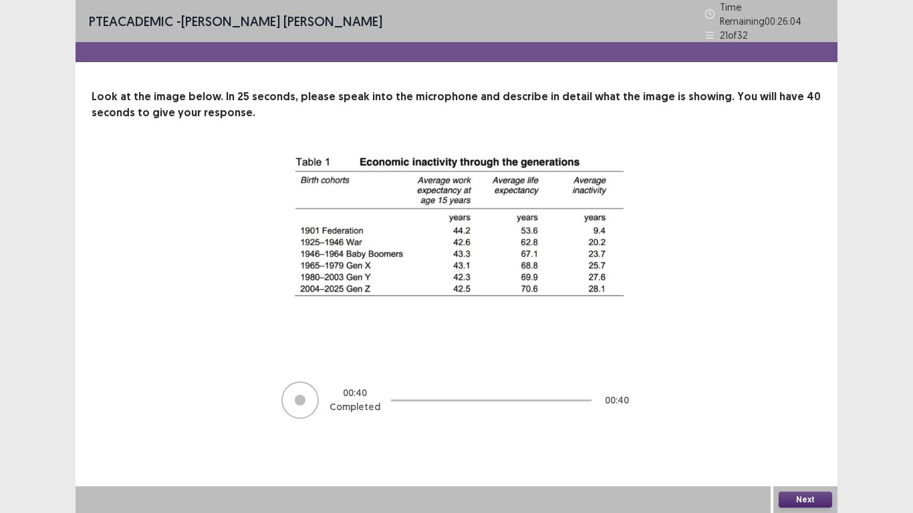
click at [812, 434] on button "Next" at bounding box center [805, 500] width 53 height 16
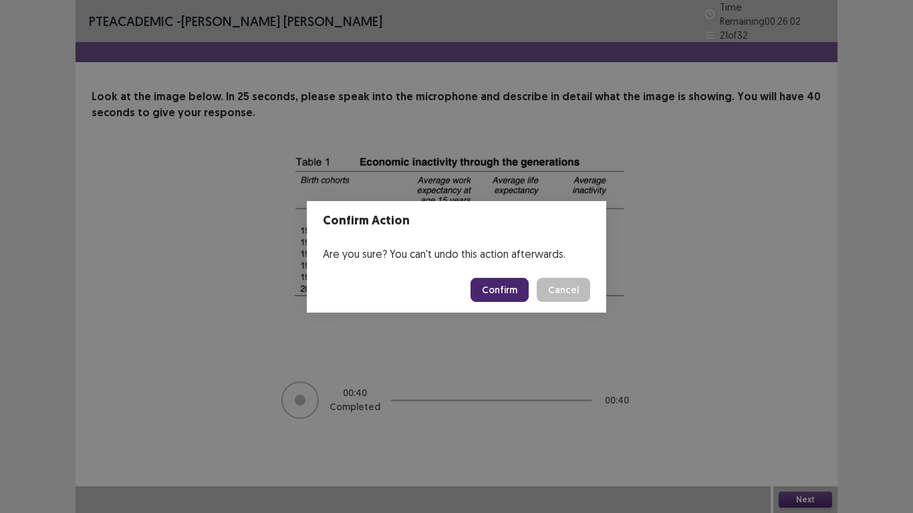
click at [498, 290] on button "Confirm" at bounding box center [500, 290] width 58 height 24
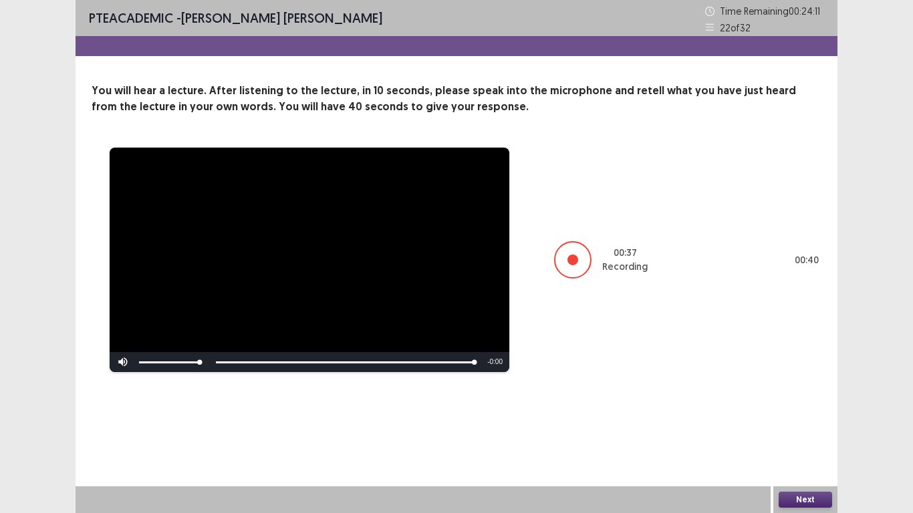
click at [803, 434] on button "Next" at bounding box center [805, 500] width 53 height 16
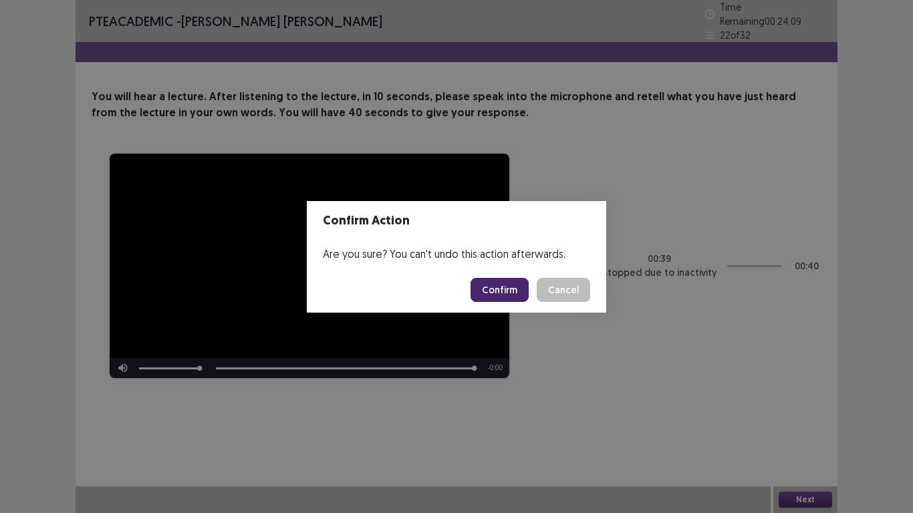
click at [494, 292] on button "Confirm" at bounding box center [500, 290] width 58 height 24
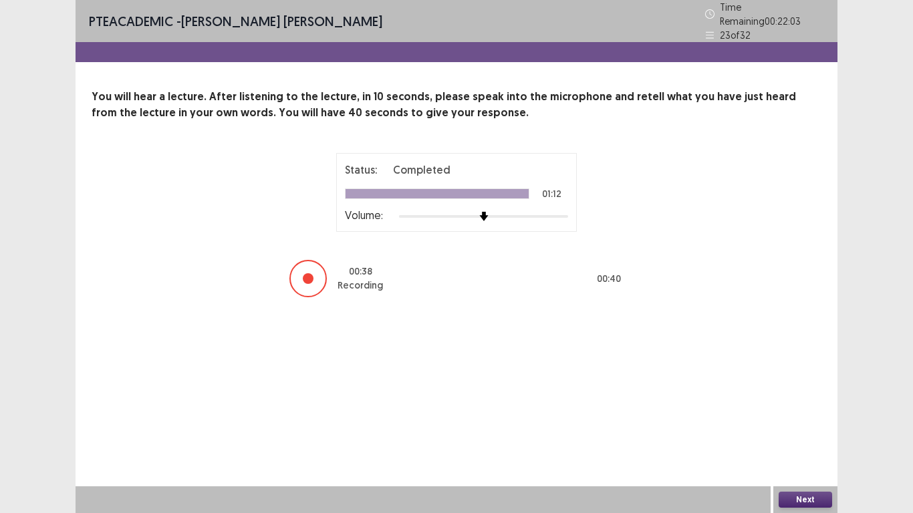
click at [793, 434] on button "Next" at bounding box center [805, 500] width 53 height 16
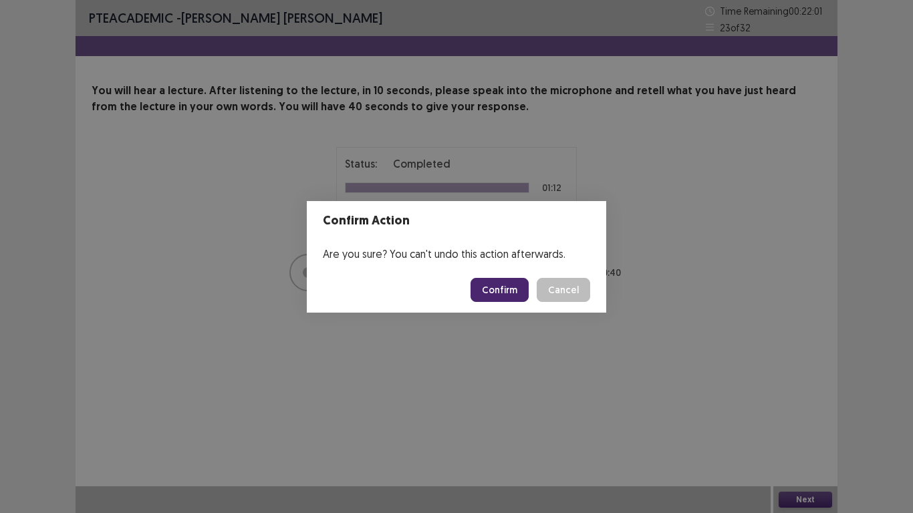
click at [508, 283] on button "Confirm" at bounding box center [500, 290] width 58 height 24
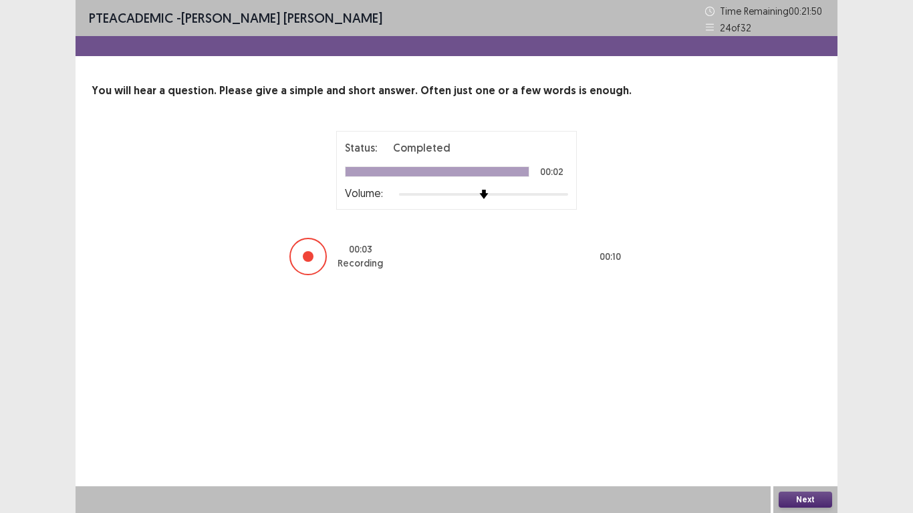
click at [812, 434] on button "Next" at bounding box center [805, 500] width 53 height 16
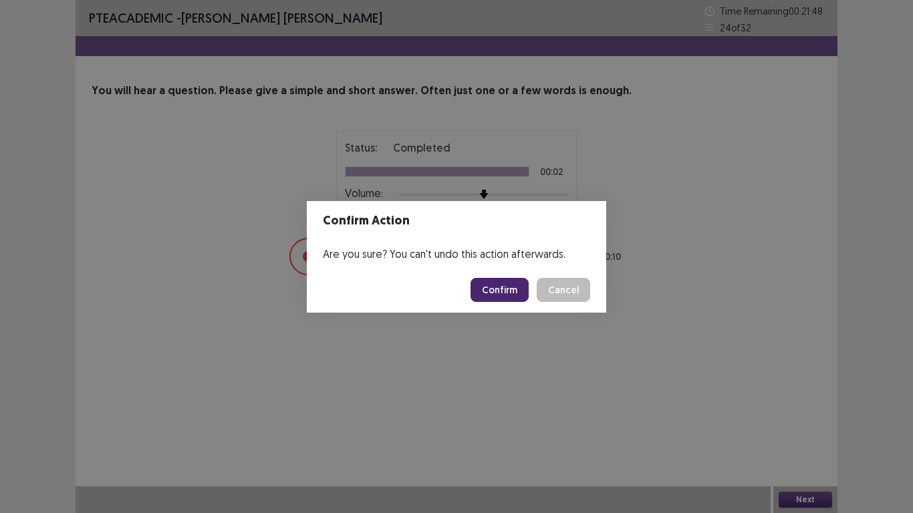
click at [516, 281] on button "Confirm" at bounding box center [500, 290] width 58 height 24
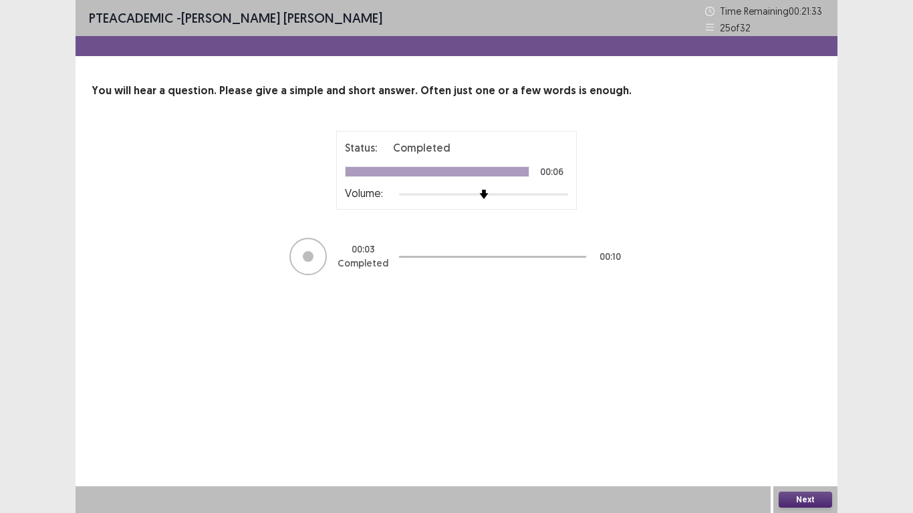
click at [804, 434] on button "Next" at bounding box center [805, 500] width 53 height 16
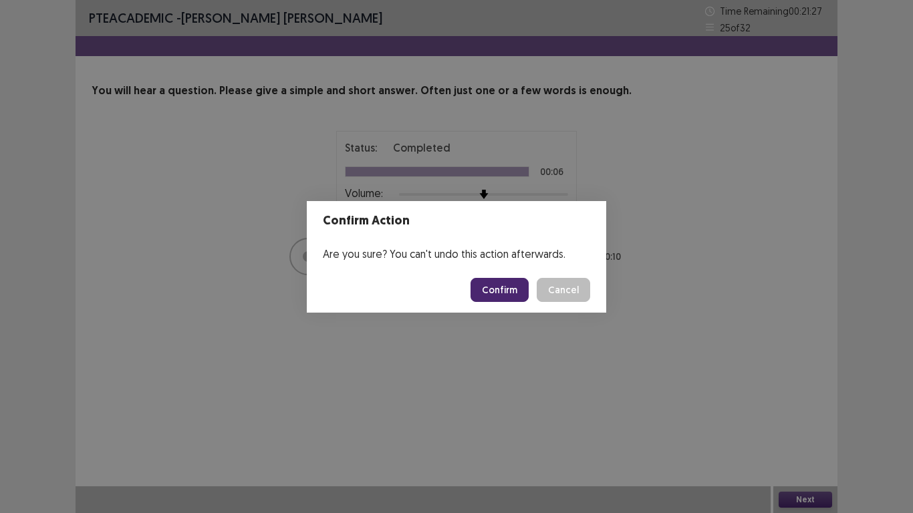
click at [562, 294] on button "Cancel" at bounding box center [563, 290] width 53 height 24
